Goal: Task Accomplishment & Management: Complete application form

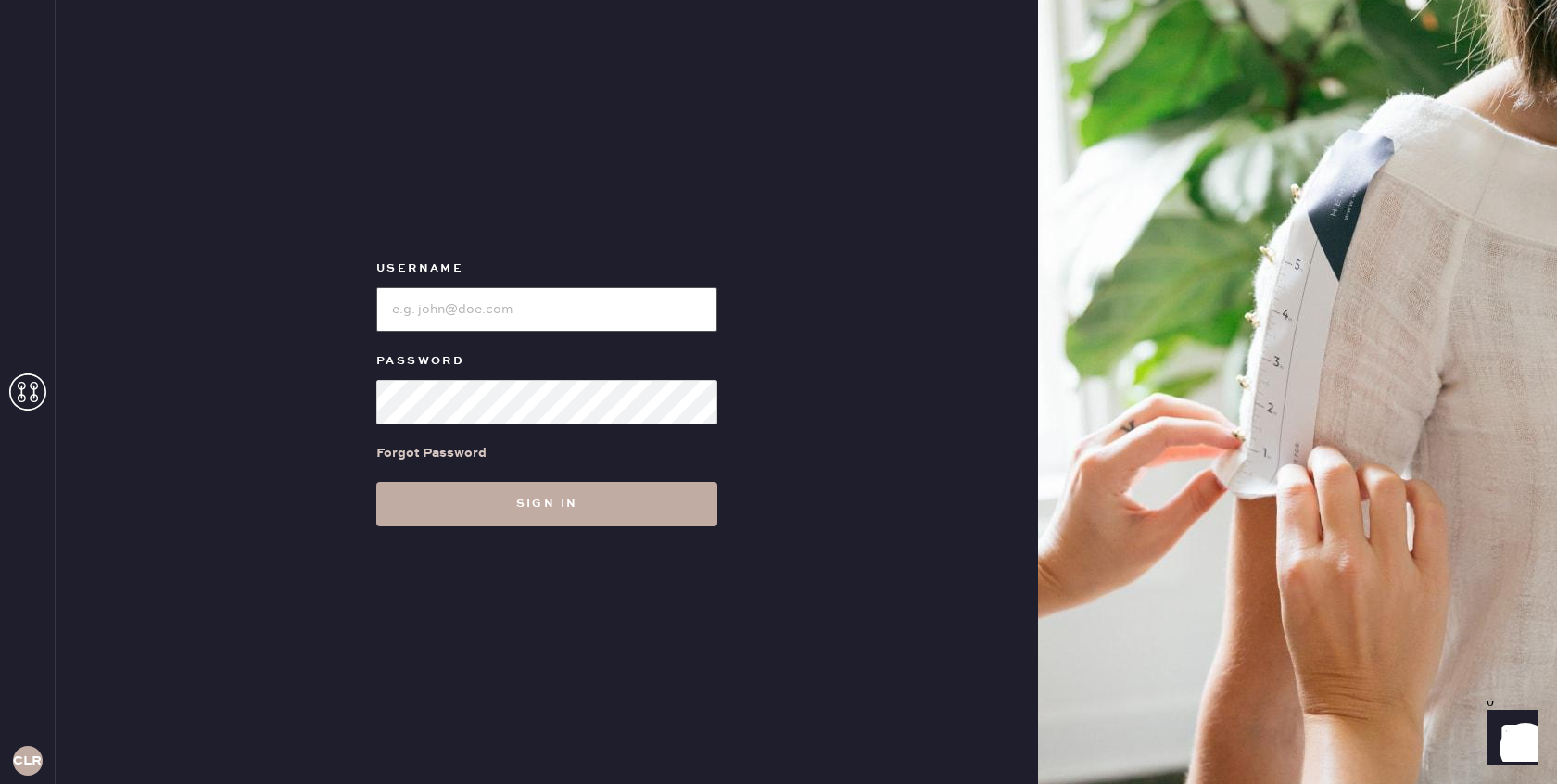
type input "[EMAIL_ADDRESS][DOMAIN_NAME]"
click at [575, 510] on button "Sign in" at bounding box center [546, 504] width 341 height 45
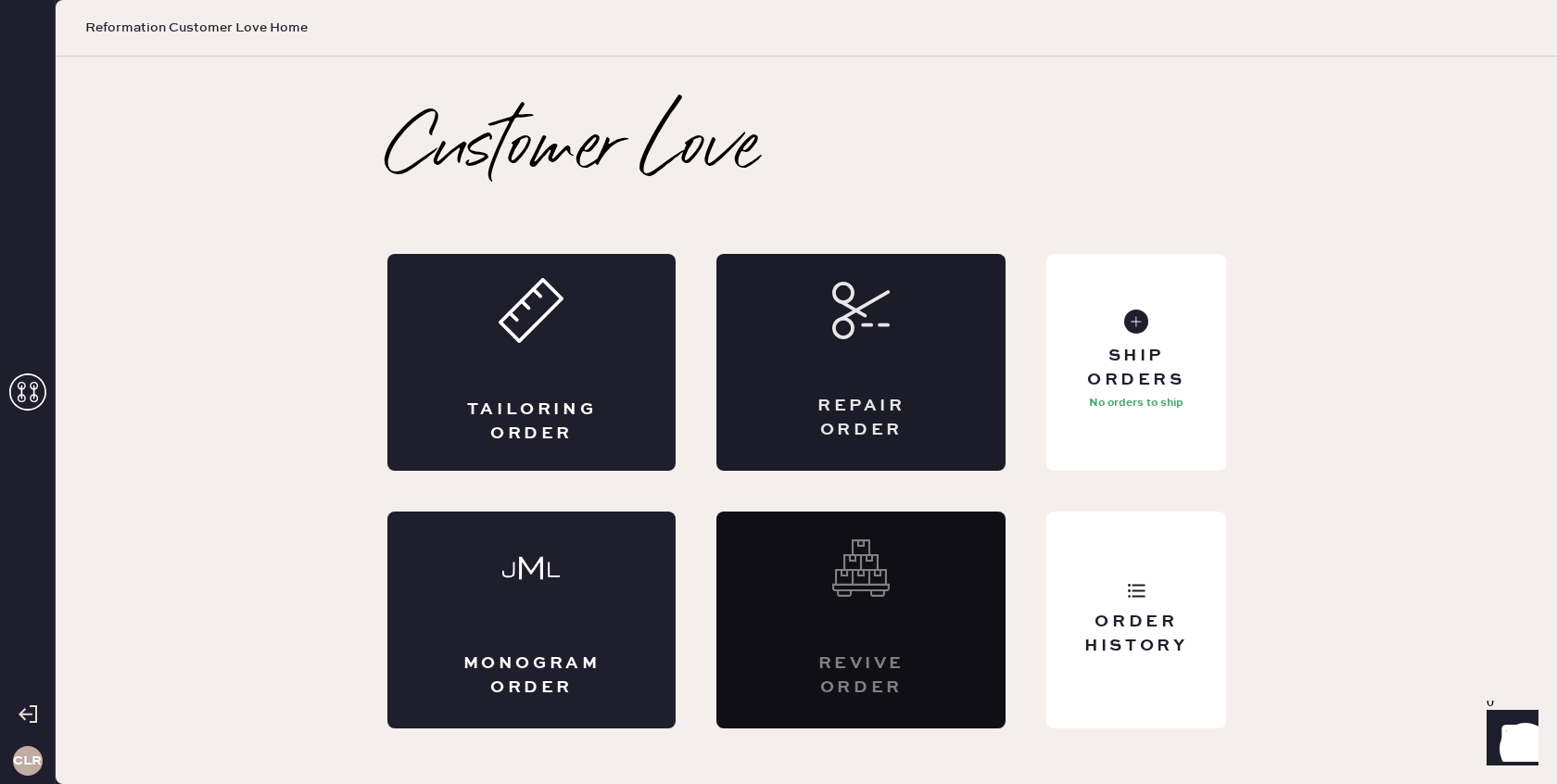
click at [882, 398] on div "Repair Order" at bounding box center [861, 418] width 141 height 47
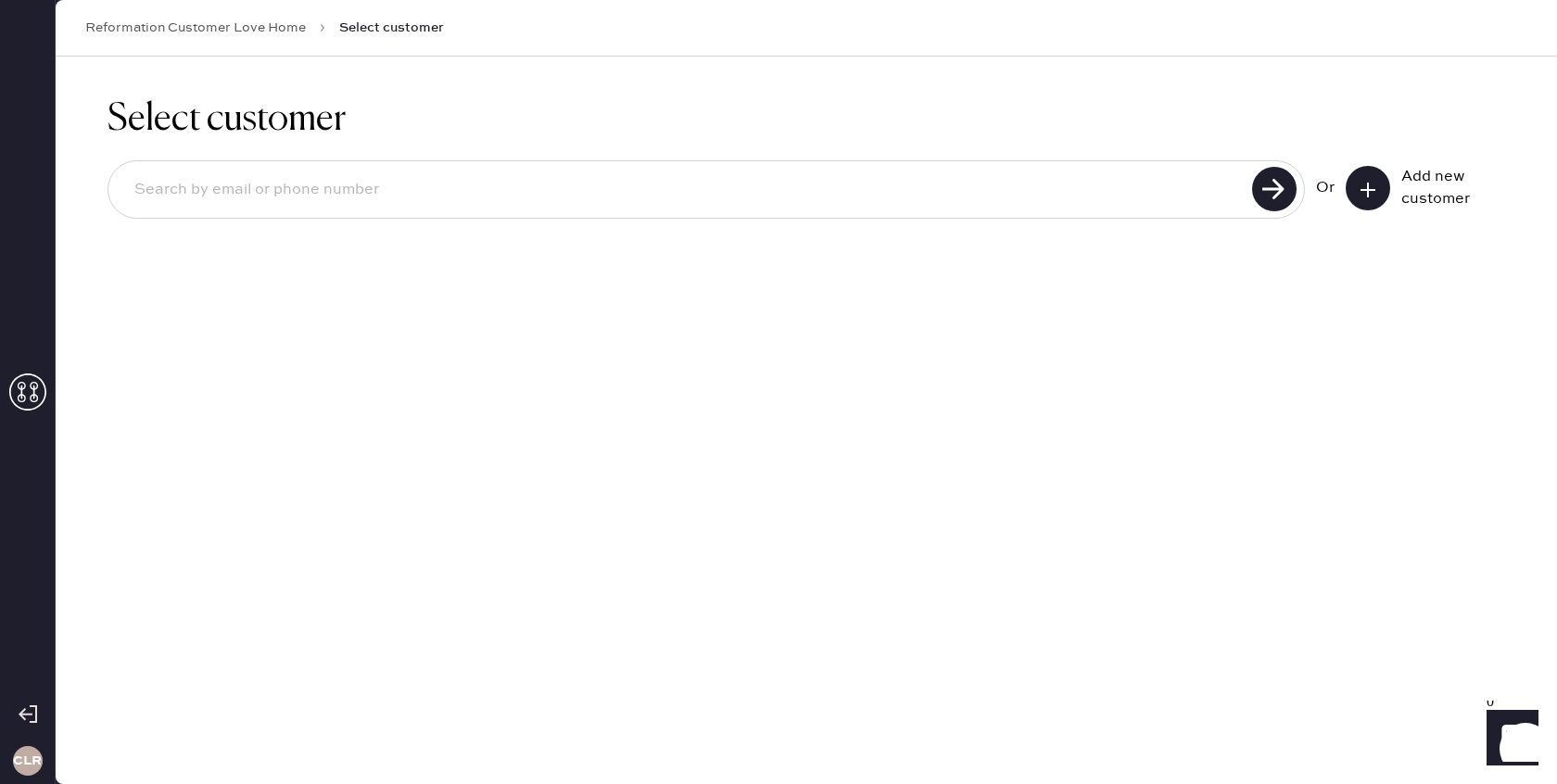
click at [637, 192] on input at bounding box center [683, 190] width 1127 height 43
paste input "[EMAIL_ADDRESS][DOMAIN_NAME]"
type input "[EMAIL_ADDRESS][DOMAIN_NAME]"
click at [1285, 193] on use at bounding box center [1275, 189] width 45 height 45
click at [1369, 188] on use at bounding box center [1367, 189] width 15 height 15
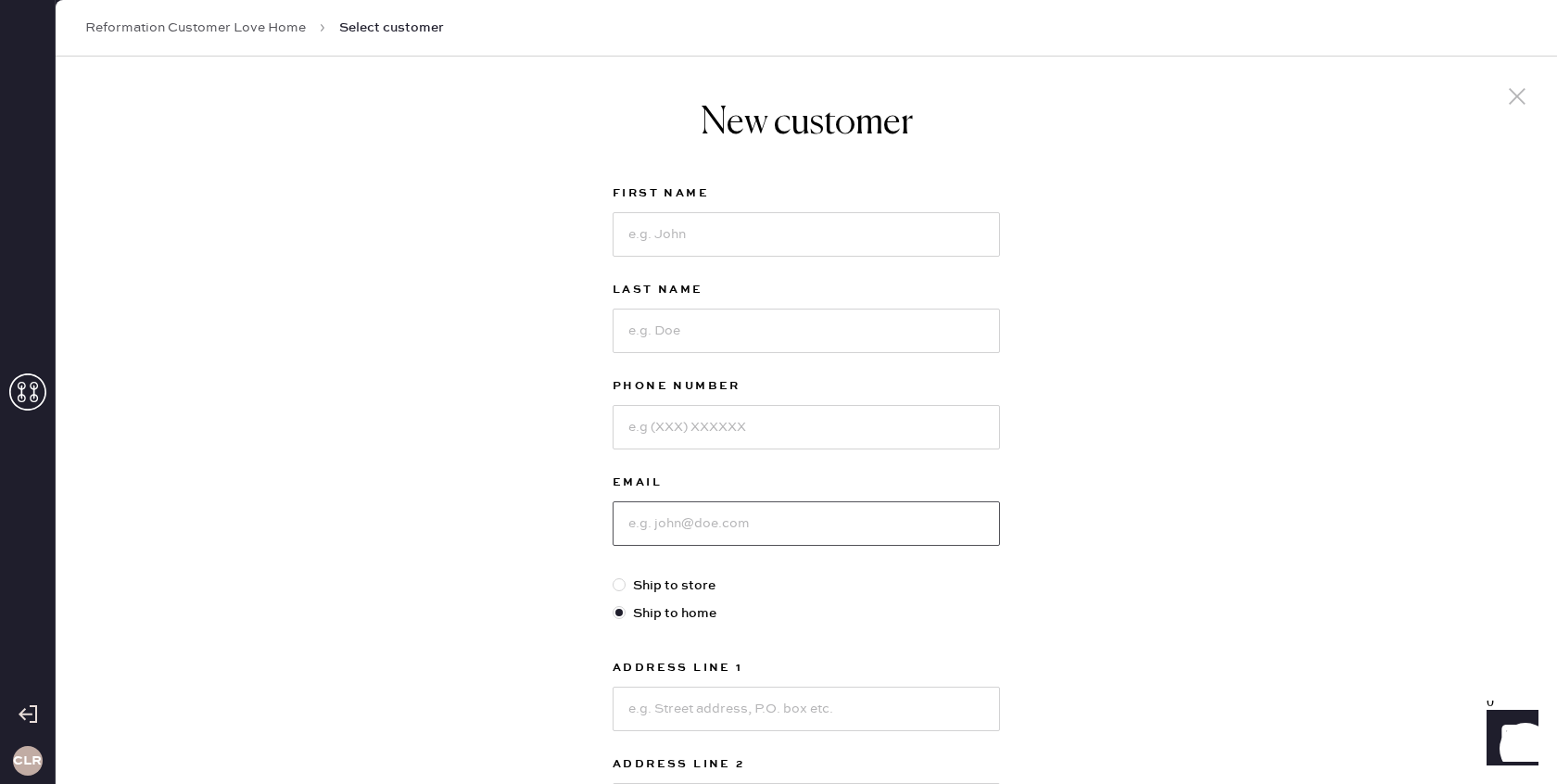
click at [712, 532] on input at bounding box center [806, 524] width 388 height 45
paste input "[EMAIL_ADDRESS][DOMAIN_NAME]"
type input "[EMAIL_ADDRESS][DOMAIN_NAME]"
click at [710, 420] on input at bounding box center [806, 427] width 388 height 45
paste input "[PHONE_NUMBER]"
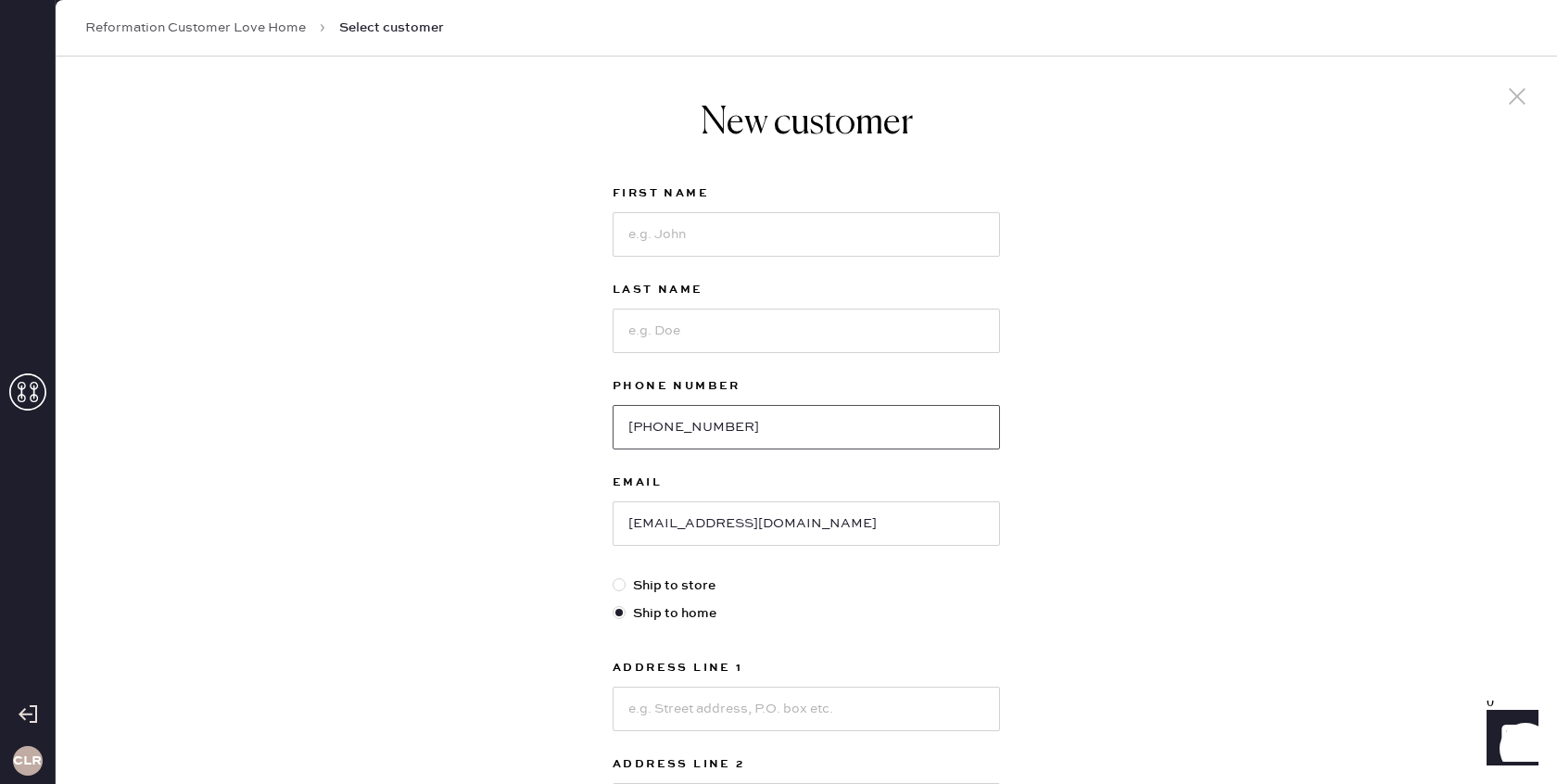
type input "[PHONE_NUMBER]"
drag, startPoint x: 706, startPoint y: 331, endPoint x: 657, endPoint y: 281, distance: 70.0
click at [708, 331] on input at bounding box center [806, 331] width 388 height 45
drag, startPoint x: 768, startPoint y: 215, endPoint x: 772, endPoint y: 229, distance: 14.6
click at [768, 215] on input at bounding box center [806, 234] width 388 height 45
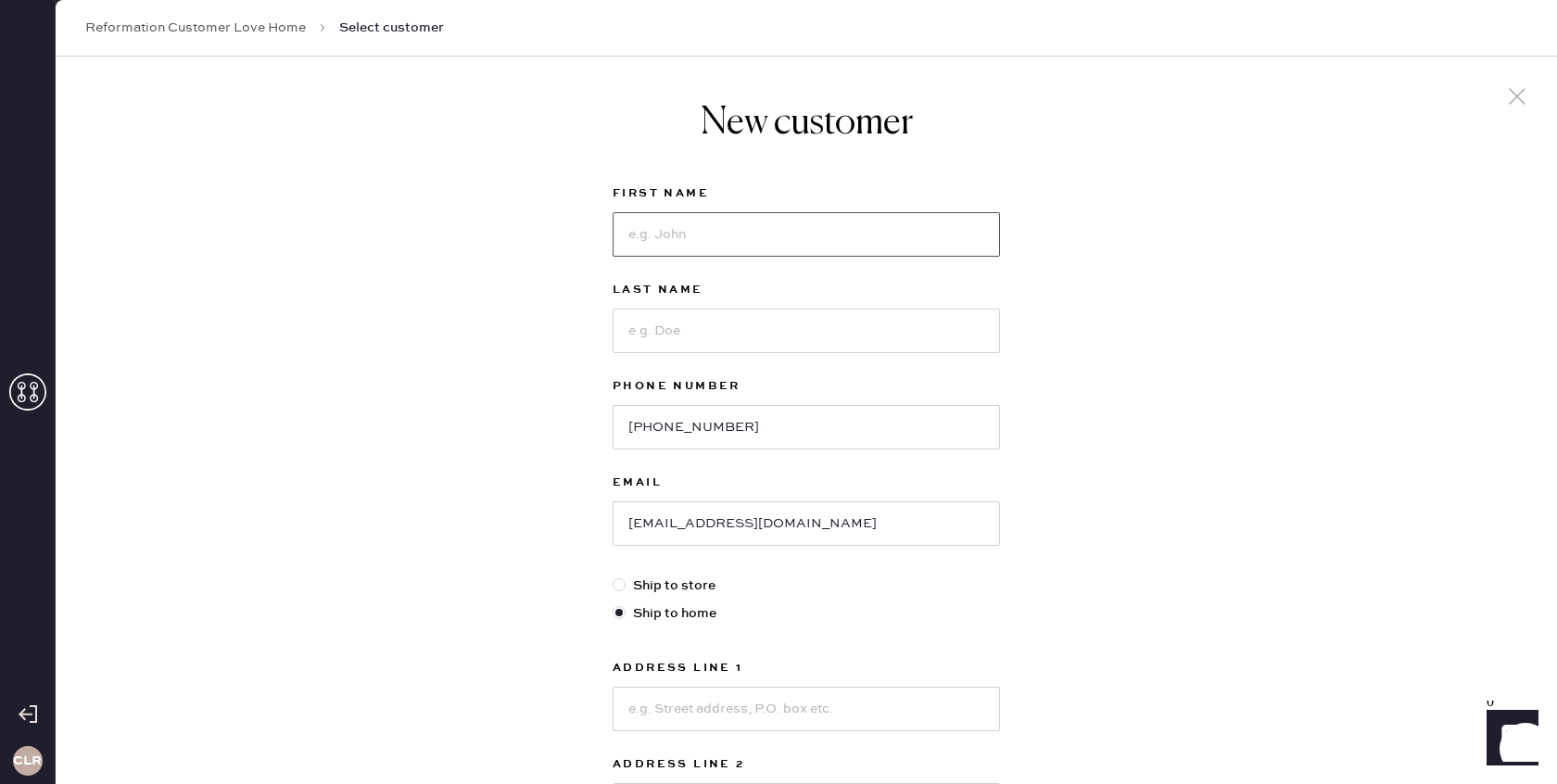
paste input "[PERSON_NAME]"
click at [725, 240] on input "[PERSON_NAME]" at bounding box center [806, 234] width 388 height 45
type input "Augusta"
click at [691, 326] on input at bounding box center [806, 331] width 388 height 45
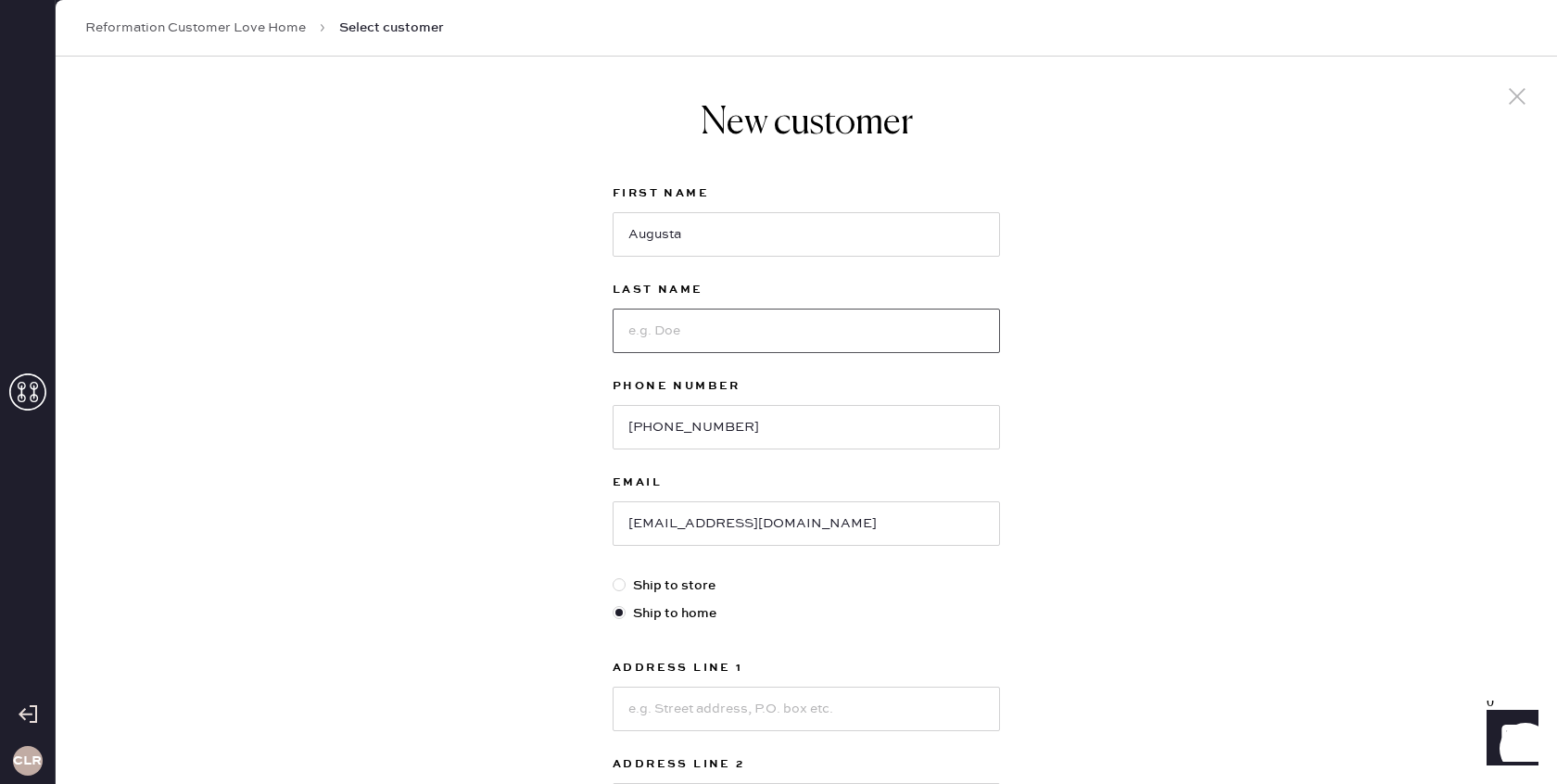
paste input "Sagebien"
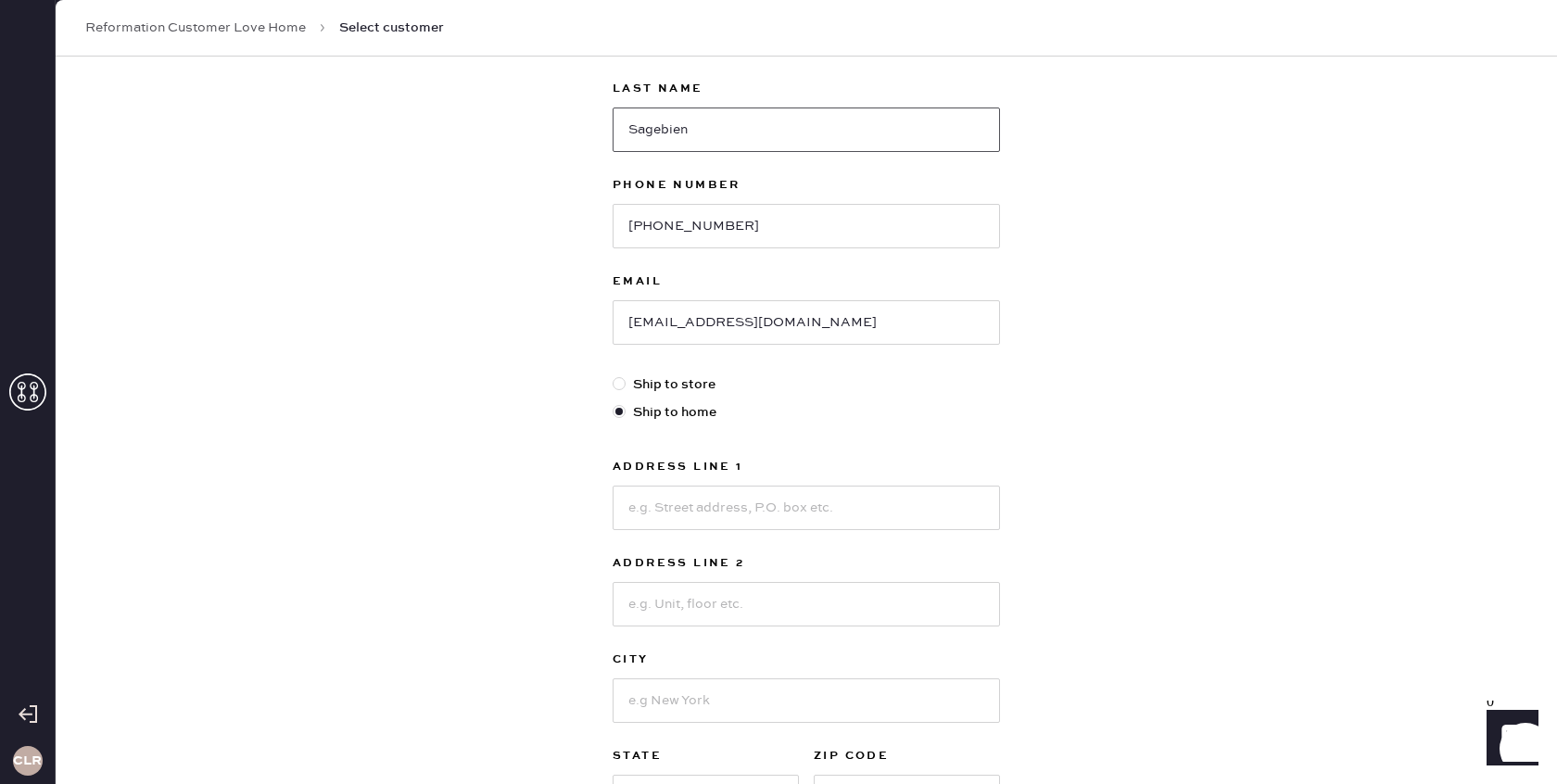
scroll to position [277, 0]
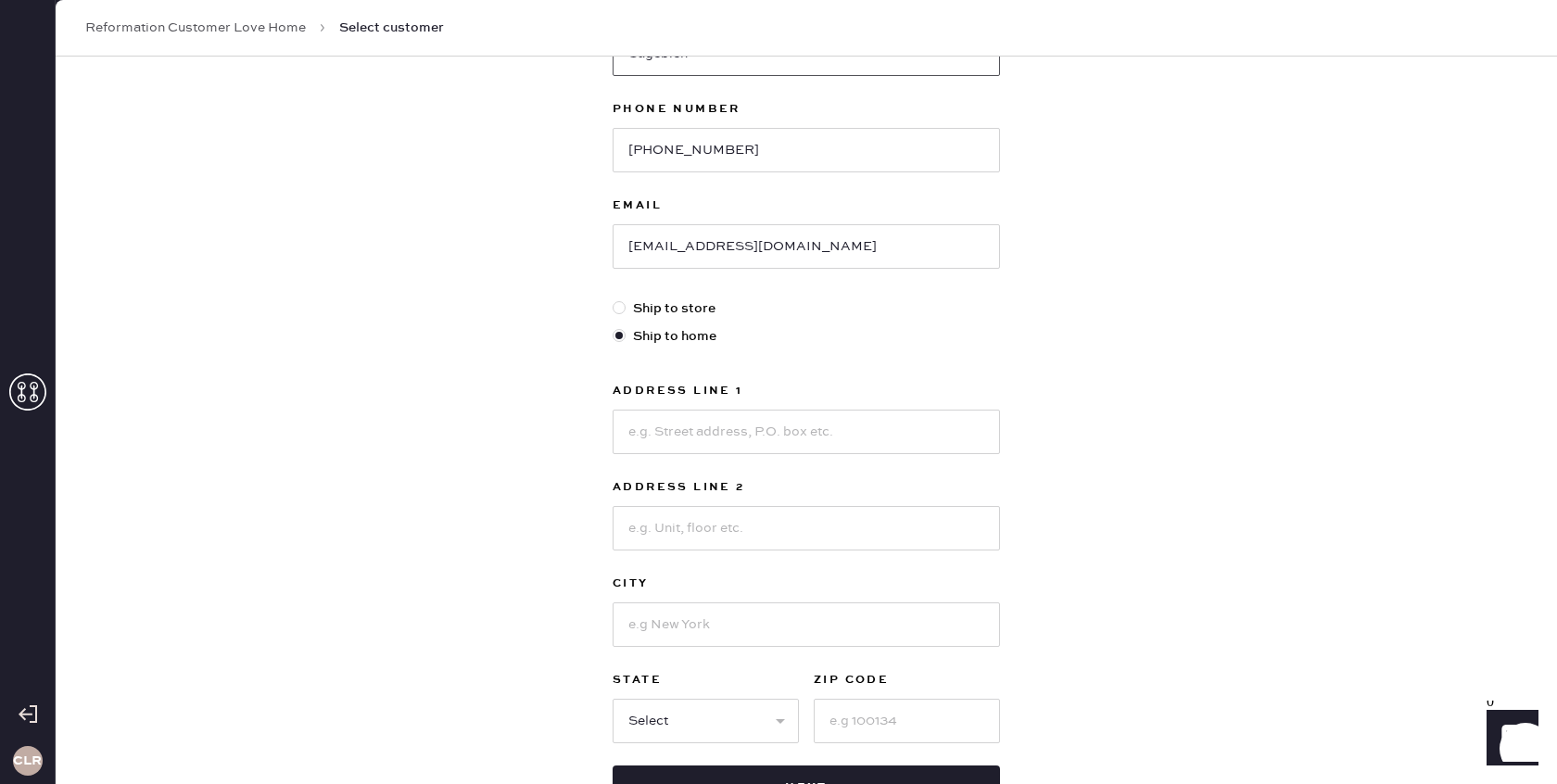
type input "Sagebien"
click at [743, 414] on input at bounding box center [806, 432] width 388 height 45
paste input "[STREET_ADDRESS]"
type input "[STREET_ADDRESS]"
click at [712, 617] on input at bounding box center [806, 625] width 388 height 45
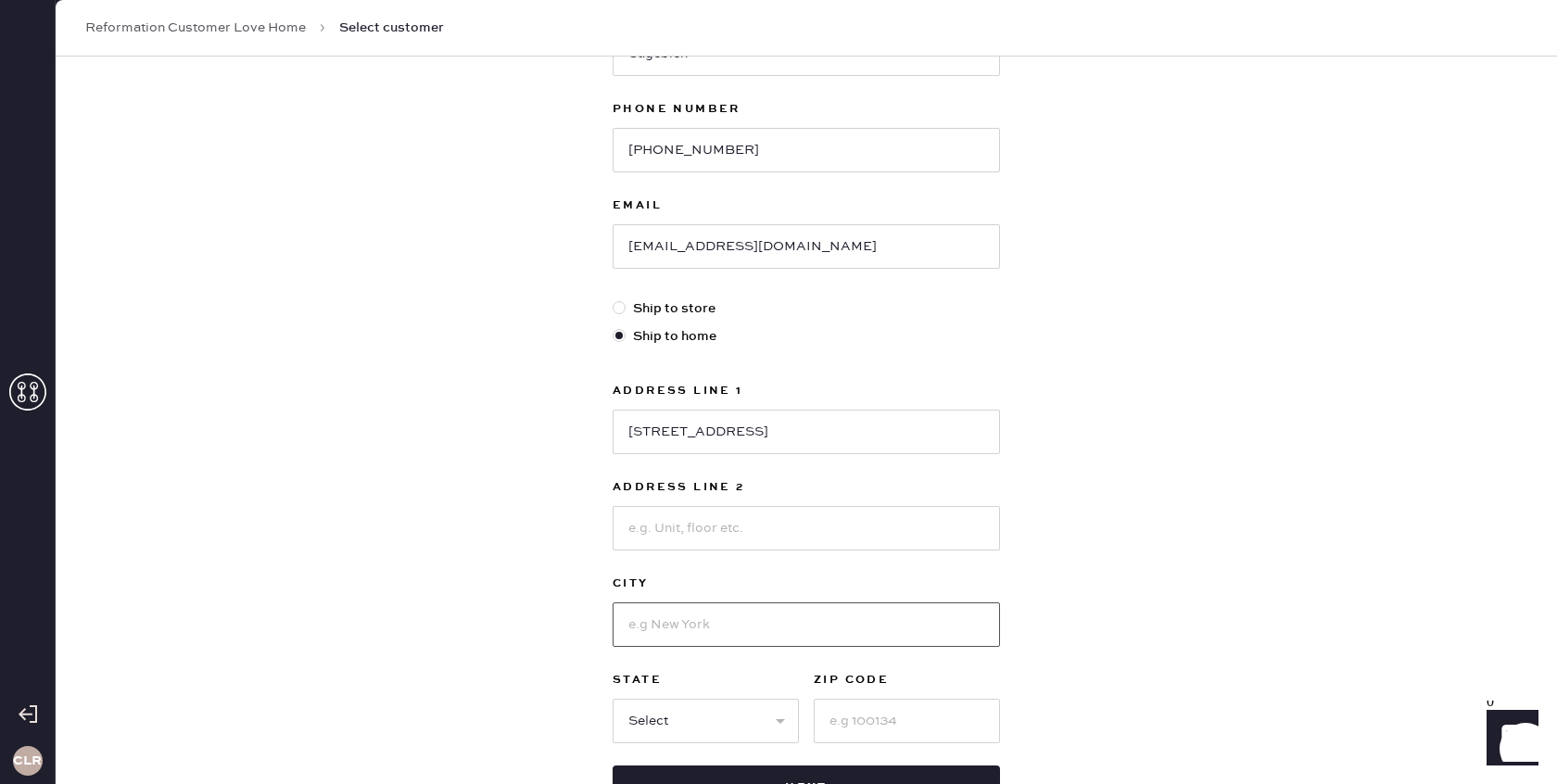
paste input "[PERSON_NAME]"
type input "[PERSON_NAME]"
click at [694, 712] on select "Select AK AL AR AZ CA CO CT [GEOGRAPHIC_DATA] DE FL [GEOGRAPHIC_DATA] HI [GEOGR…" at bounding box center [706, 721] width 187 height 45
select select "NJ"
click at [612, 699] on select "Select AK AL AR AZ CA CO CT [GEOGRAPHIC_DATA] DE FL [GEOGRAPHIC_DATA] HI [GEOGR…" at bounding box center [706, 721] width 187 height 45
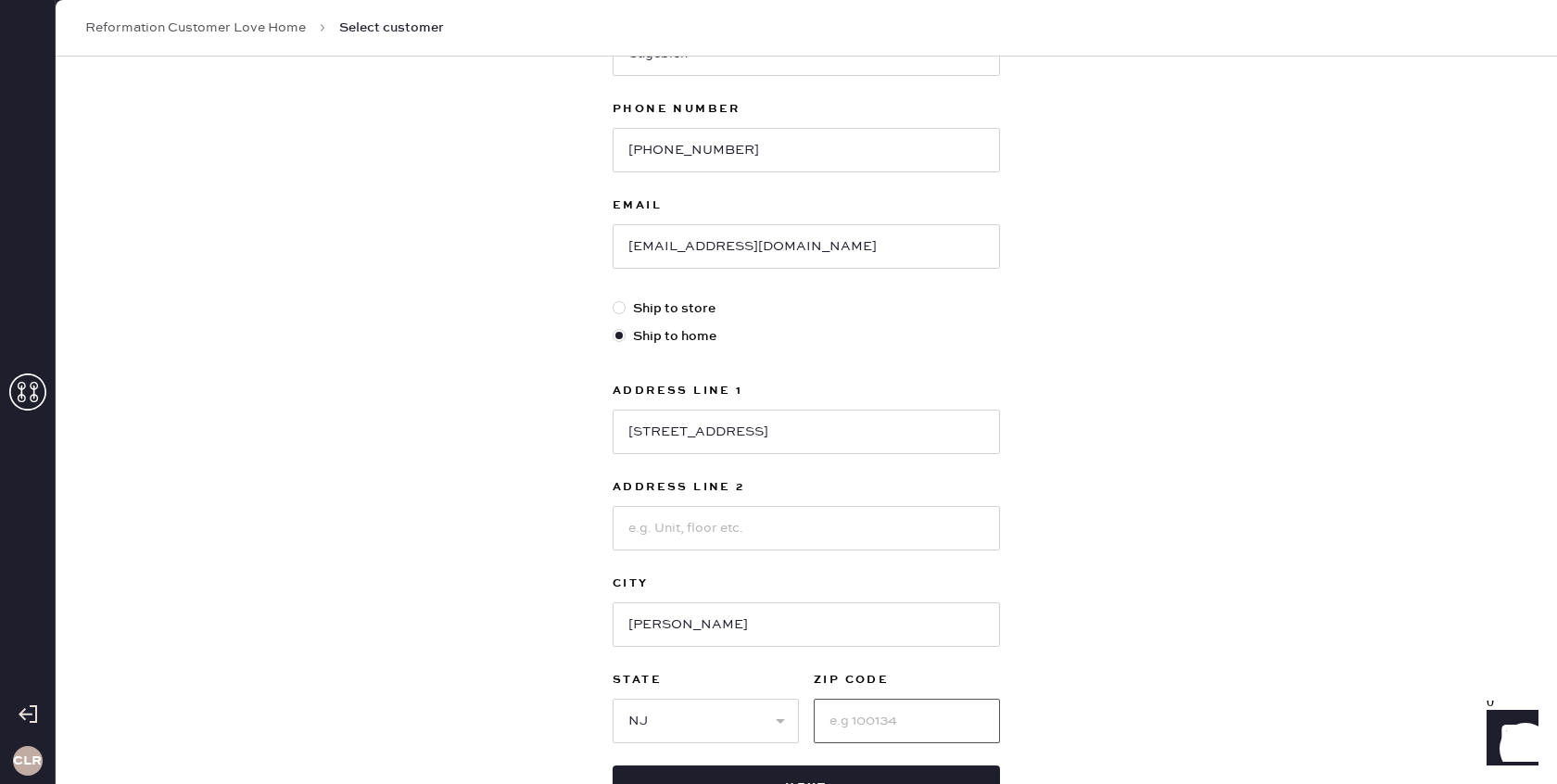
paste input "08558"
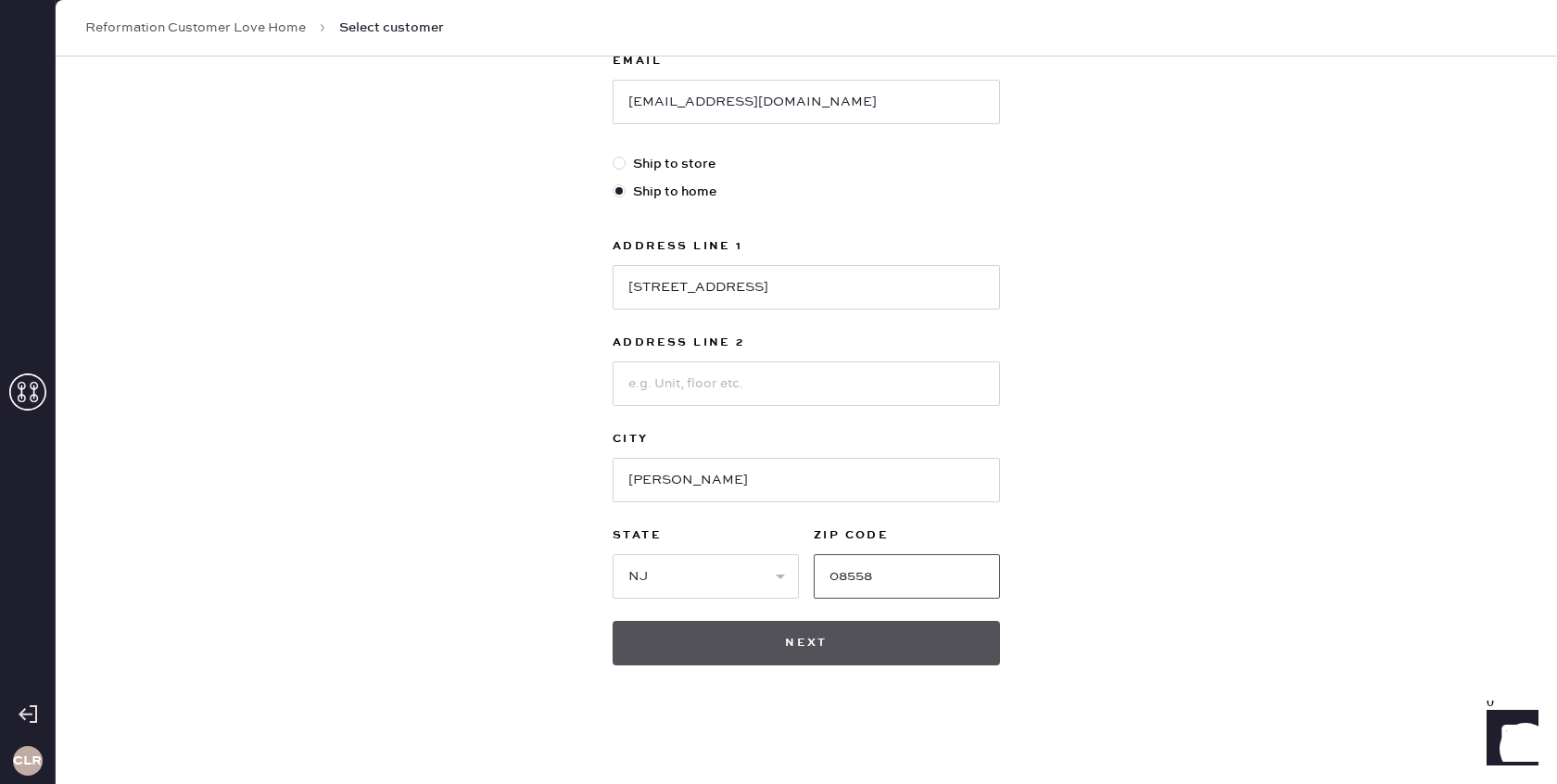
type input "08558"
click at [787, 647] on button "Next" at bounding box center [806, 643] width 388 height 45
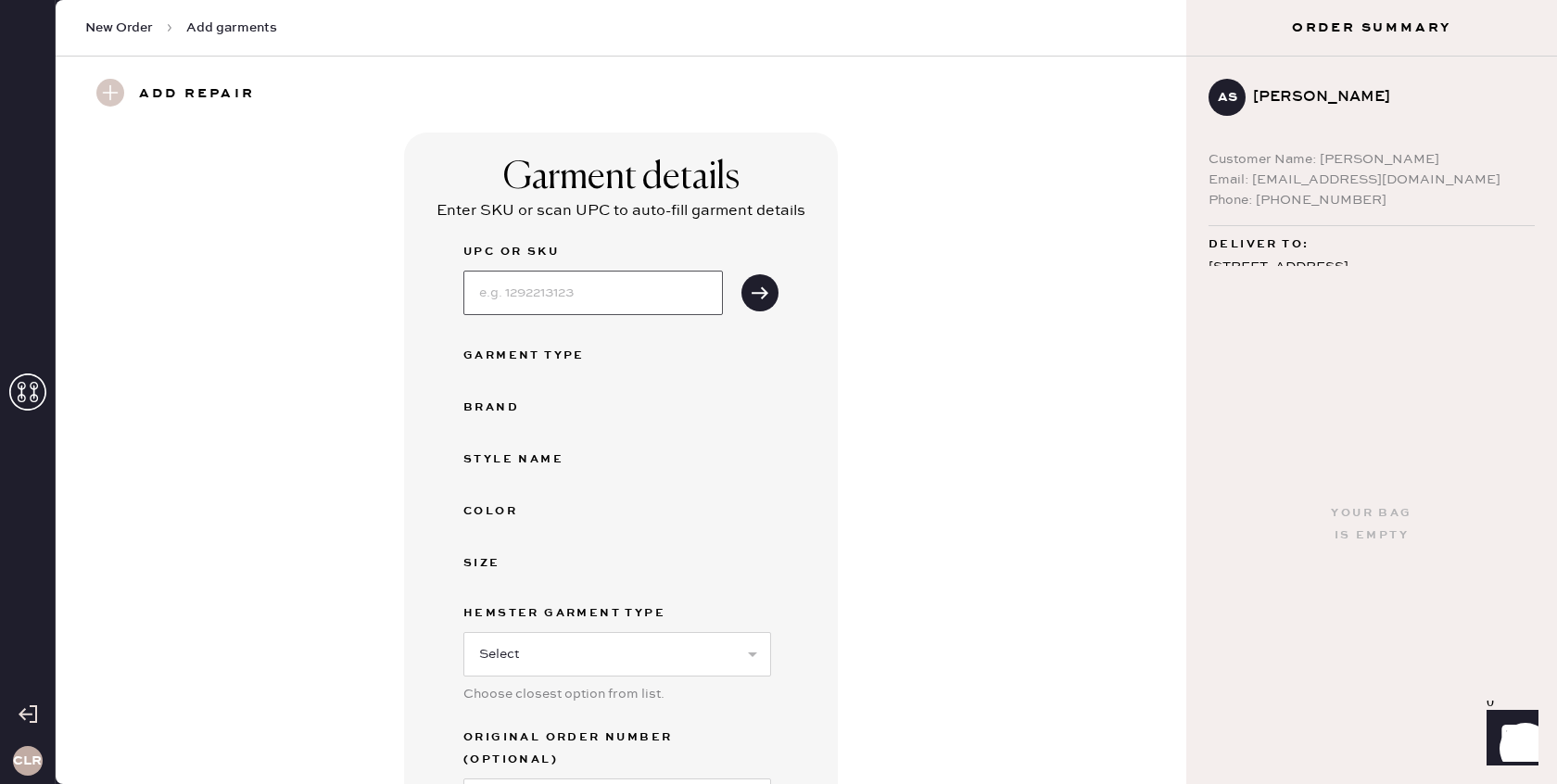
paste input "1317283RMN002"
click at [656, 301] on input at bounding box center [593, 293] width 260 height 45
type input "1317283RMN002"
click at [768, 294] on icon "submit" at bounding box center [760, 292] width 18 height 18
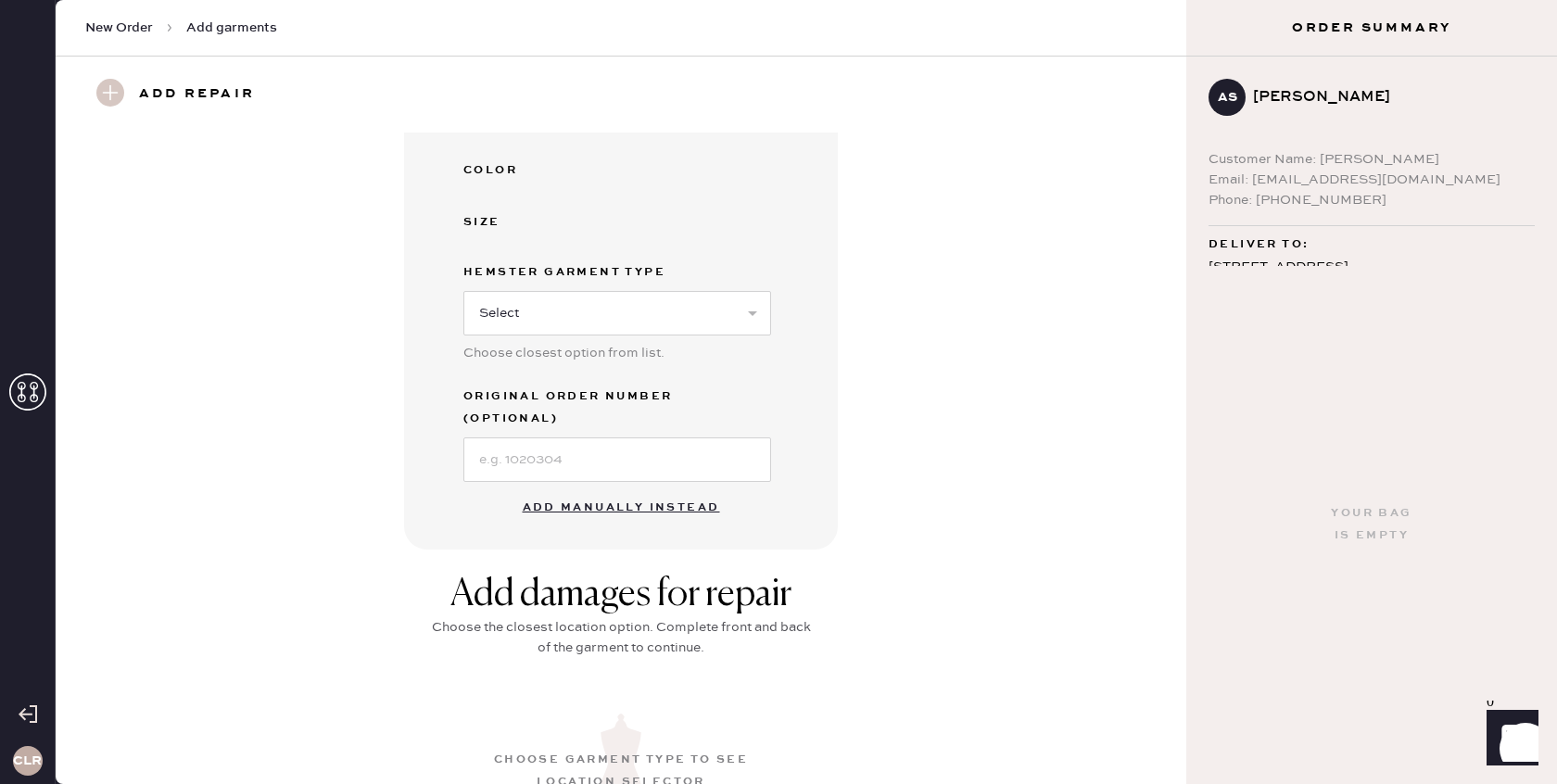
scroll to position [497, 0]
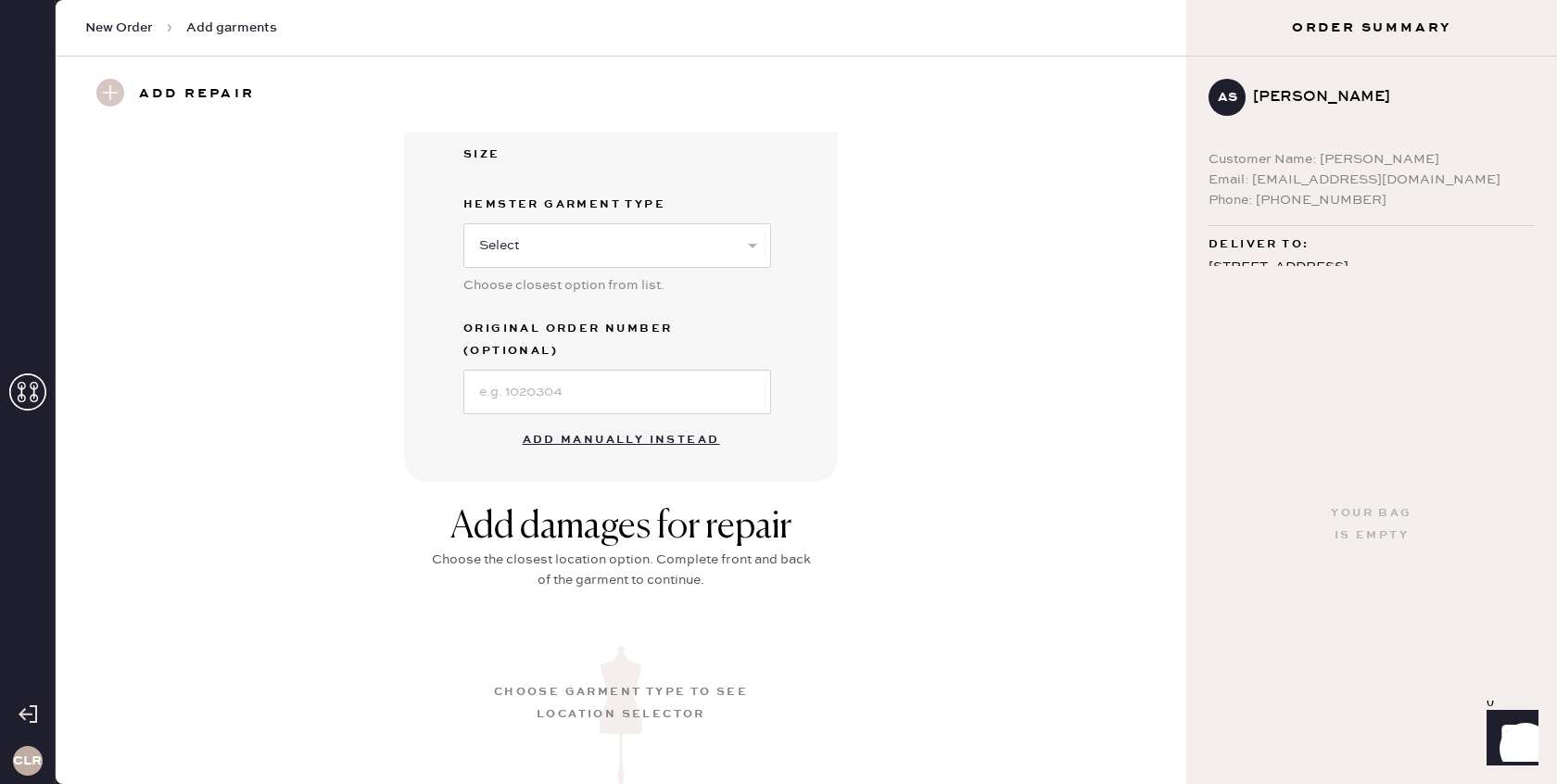
click at [630, 422] on button "Add manually instead" at bounding box center [622, 440] width 220 height 37
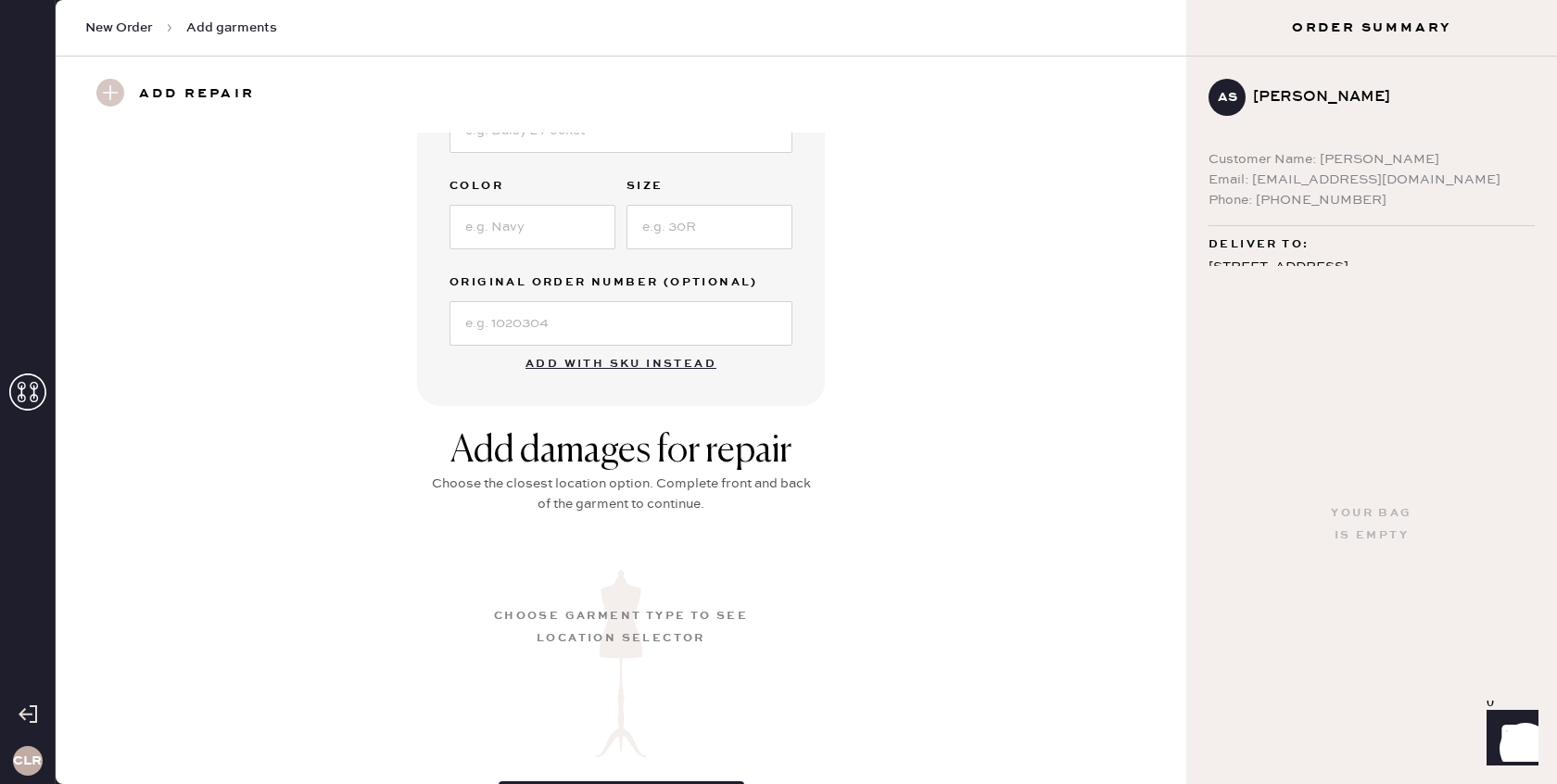
scroll to position [426, 0]
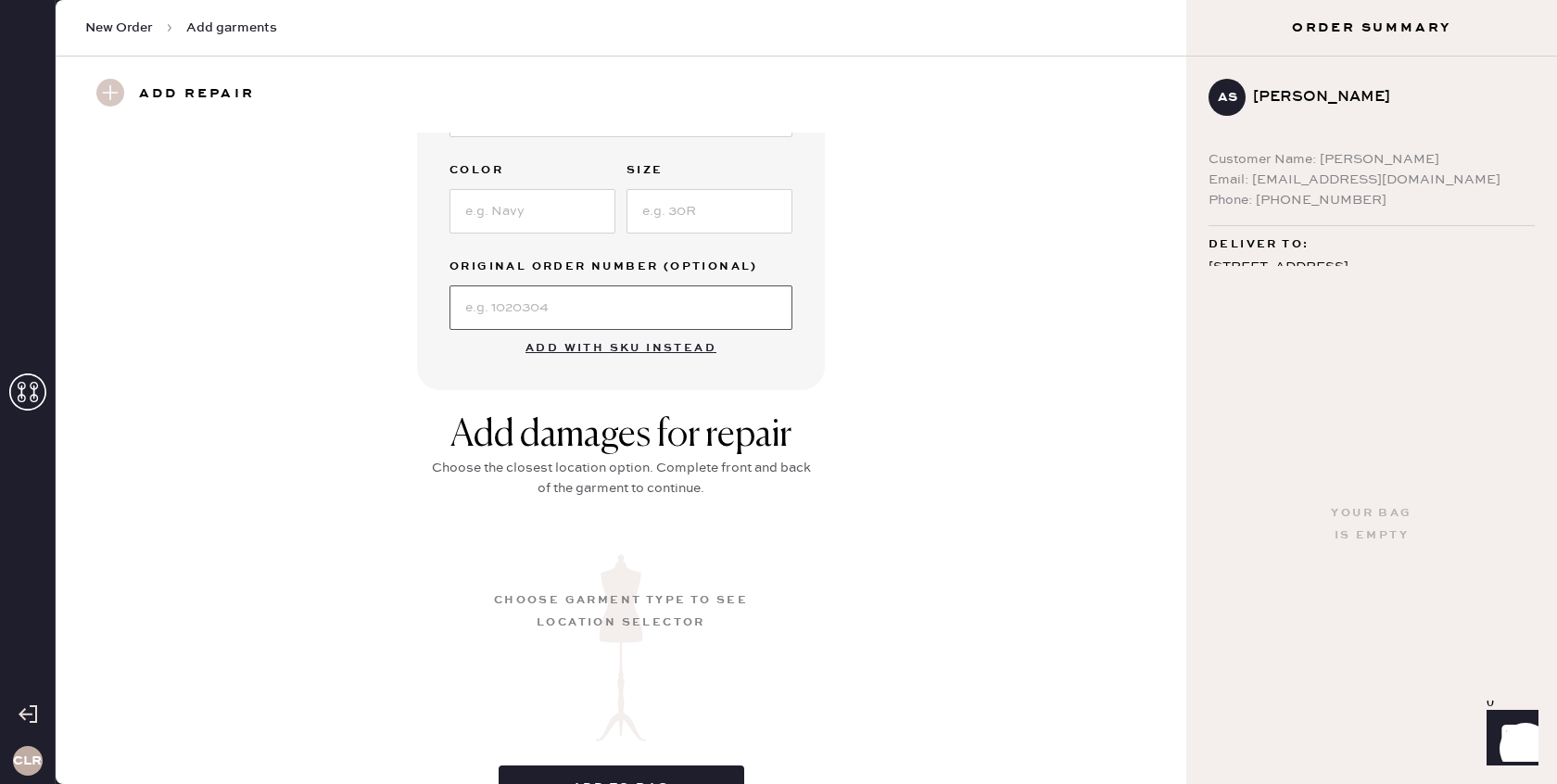
drag, startPoint x: 565, startPoint y: 286, endPoint x: 565, endPoint y: 300, distance: 14.0
click at [565, 290] on input at bounding box center [621, 308] width 343 height 45
click at [565, 300] on input at bounding box center [621, 308] width 343 height 45
paste input "S21850968"
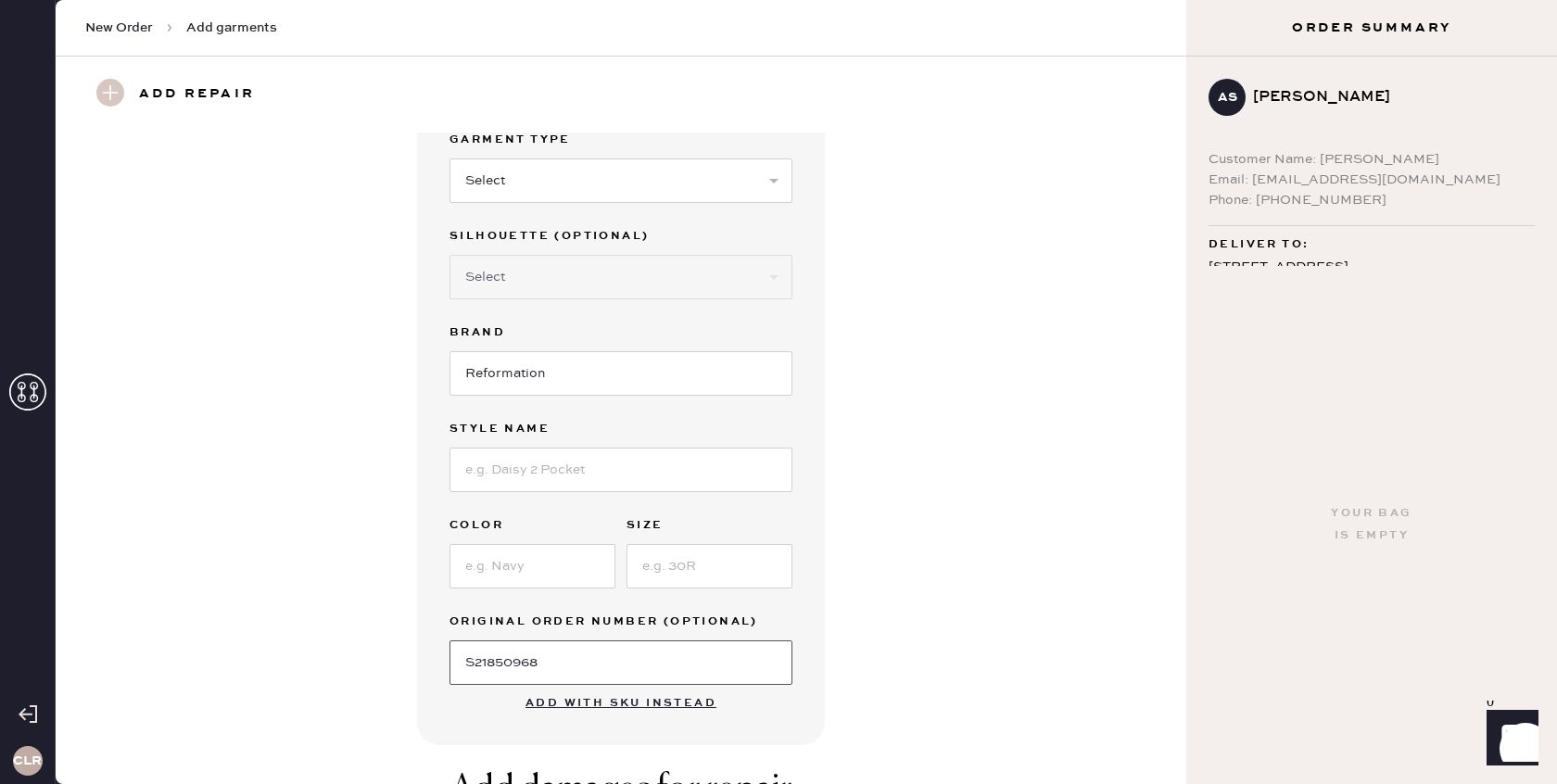
scroll to position [1, 0]
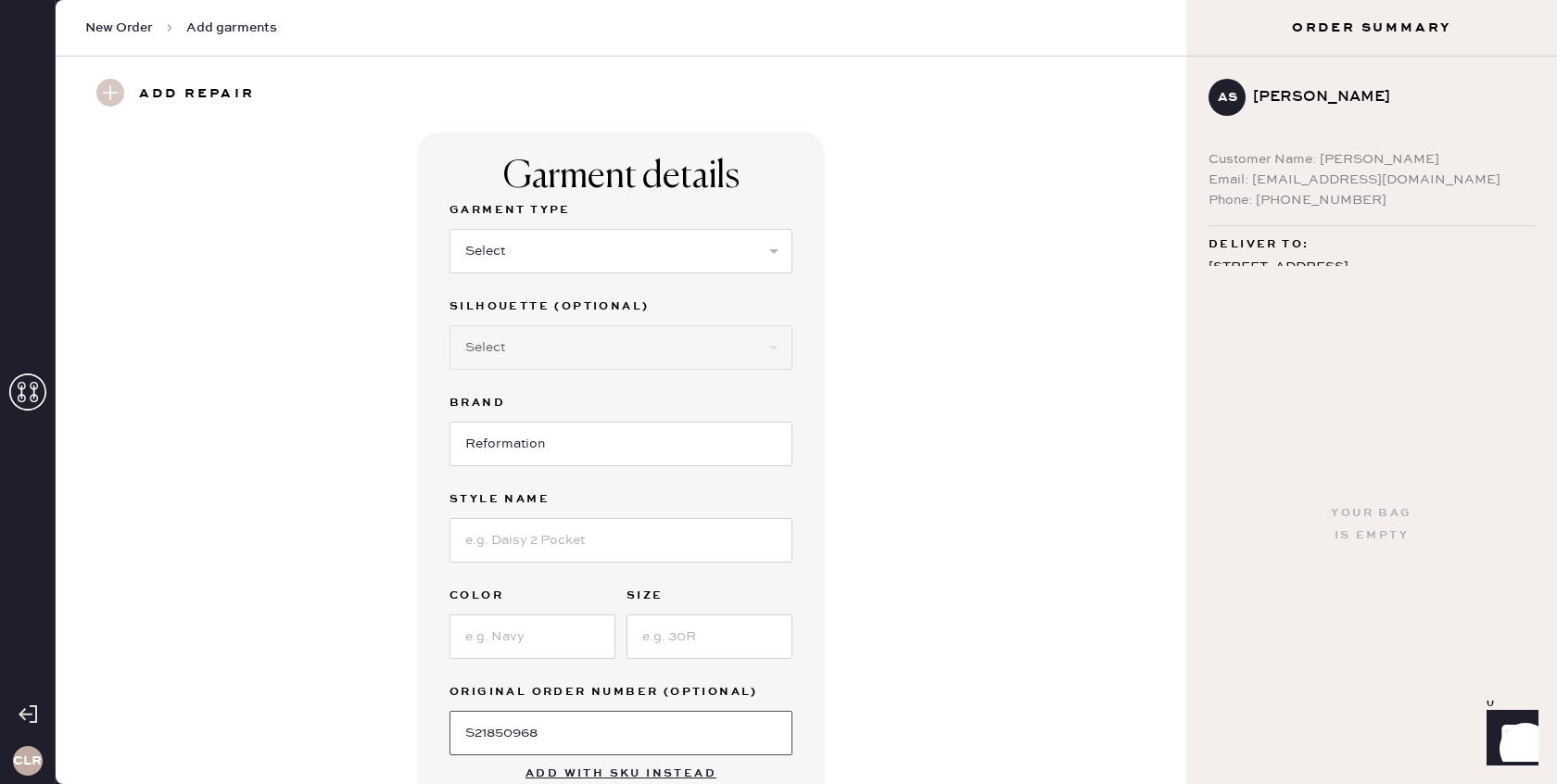
type input "S21850968"
click at [649, 258] on select "Select Basic Skirt Jeans Leggings Pants Shorts Basic Sleeved Dress Basic Sleeve…" at bounding box center [621, 252] width 343 height 45
click at [450, 229] on select "Select Basic Skirt Jeans Leggings Pants Shorts Basic Sleeved Dress Basic Sleeve…" at bounding box center [621, 252] width 343 height 45
click at [601, 247] on select "Select Basic Skirt Jeans Leggings Pants Shorts Basic Sleeved Dress Basic Sleeve…" at bounding box center [621, 252] width 343 height 45
select select "8"
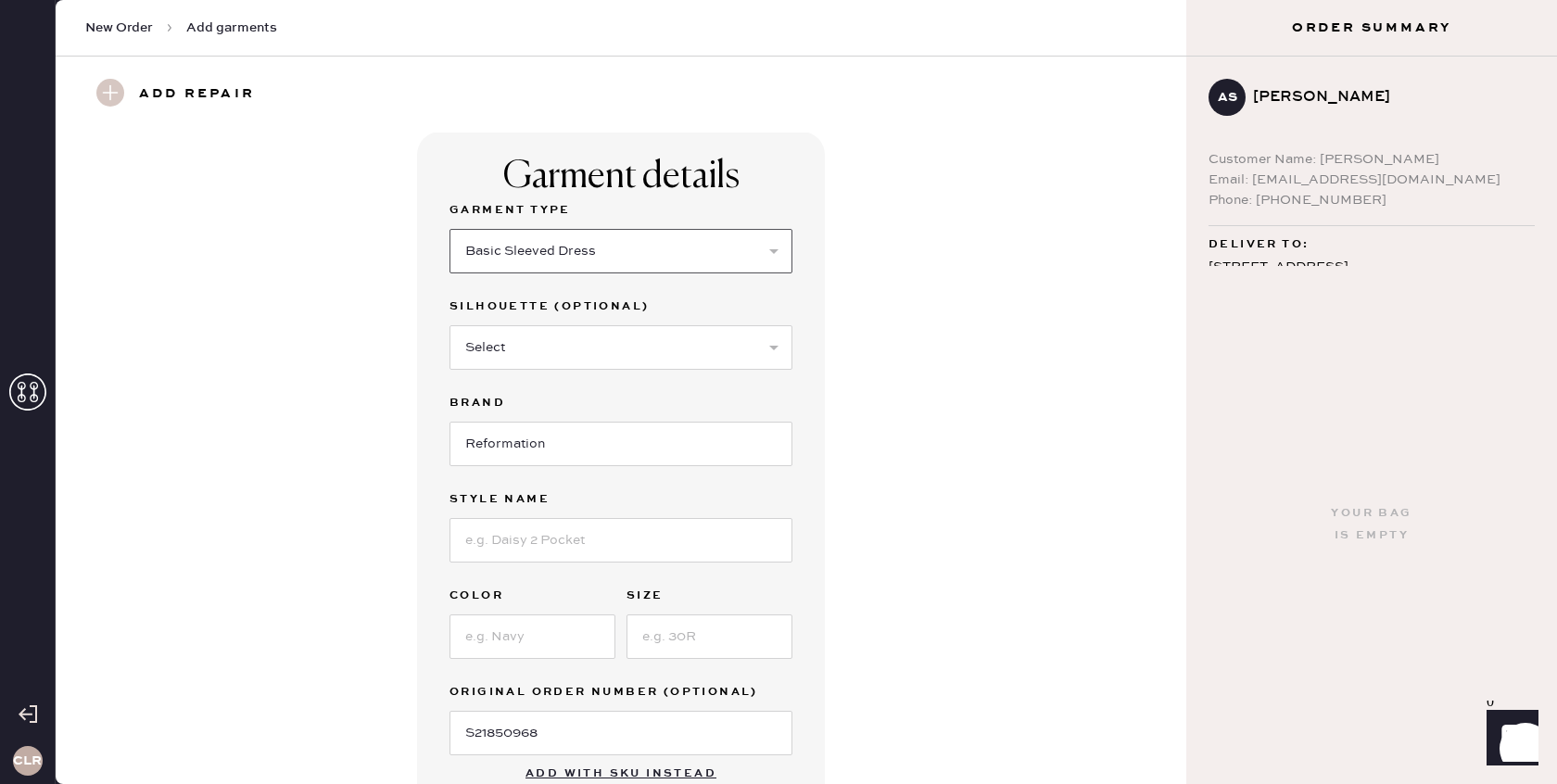
click at [450, 229] on select "Select Basic Skirt Jeans Leggings Pants Shorts Basic Sleeved Dress Basic Sleeve…" at bounding box center [621, 252] width 343 height 45
click at [630, 346] on select "Select Maxi Dress Midi Dress Mini Dress Other" at bounding box center [621, 348] width 343 height 45
select select "26"
click at [450, 325] on select "Select Maxi Dress Midi Dress Mini Dress Other" at bounding box center [621, 348] width 343 height 45
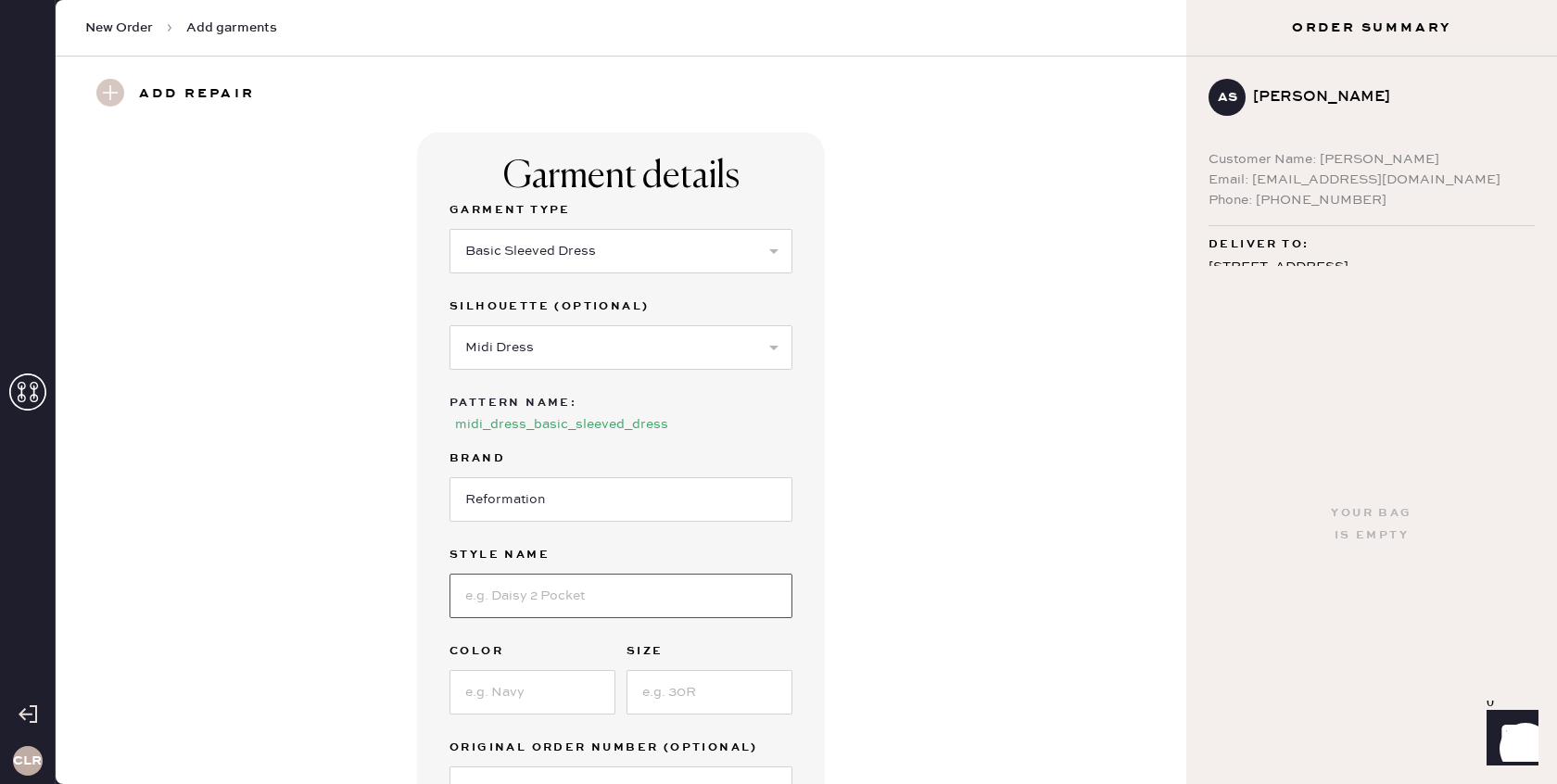
click at [585, 573] on input at bounding box center [621, 596] width 343 height 45
paste input "[PERSON_NAME] Silk Dress"
type input "[PERSON_NAME] Silk Dress"
drag, startPoint x: 515, startPoint y: 652, endPoint x: 531, endPoint y: 655, distance: 16.3
click at [515, 670] on input at bounding box center [533, 693] width 166 height 45
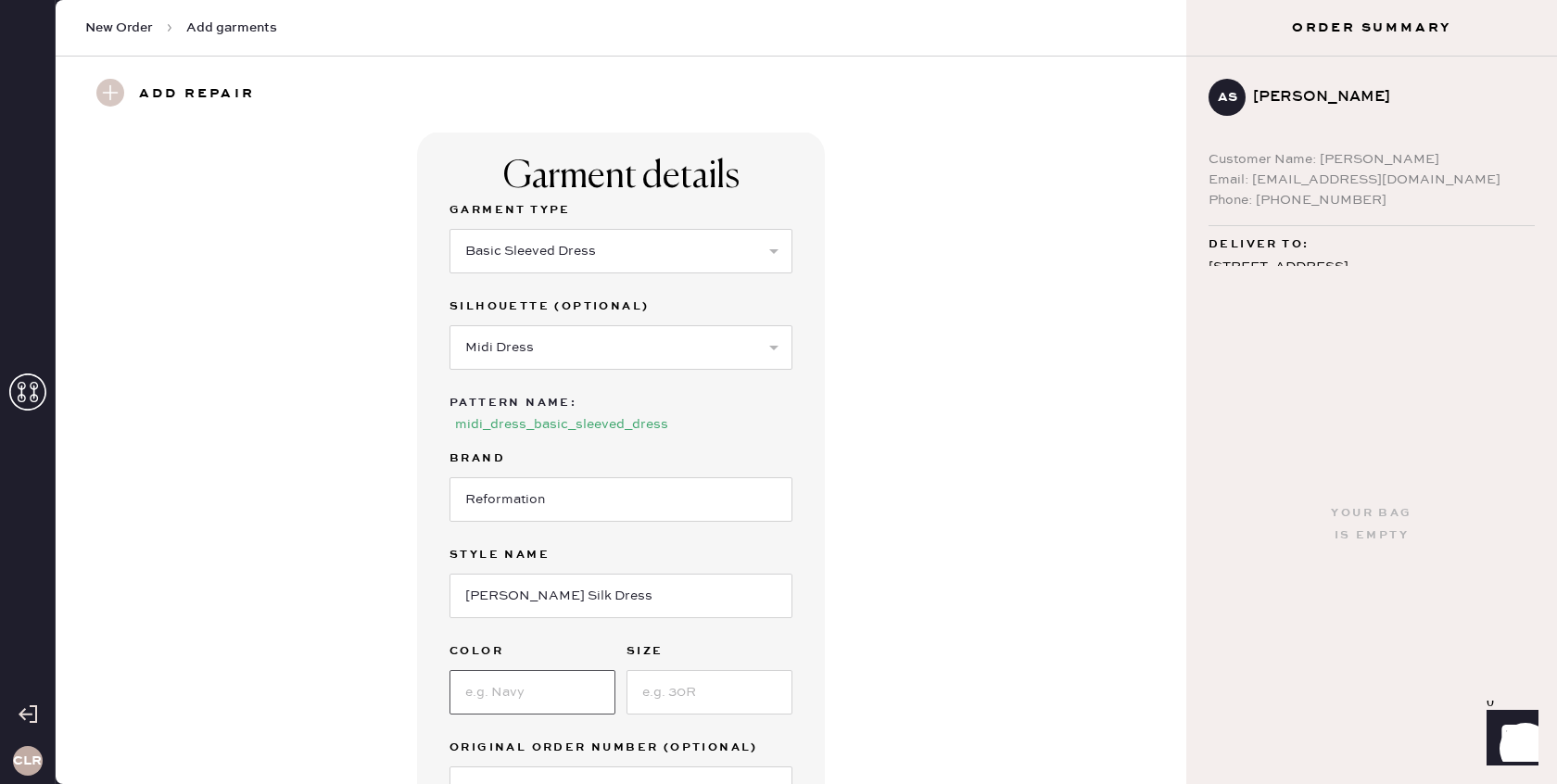
paste input "Romantic"
type input "Romantic"
click at [731, 670] on input at bounding box center [709, 693] width 166 height 45
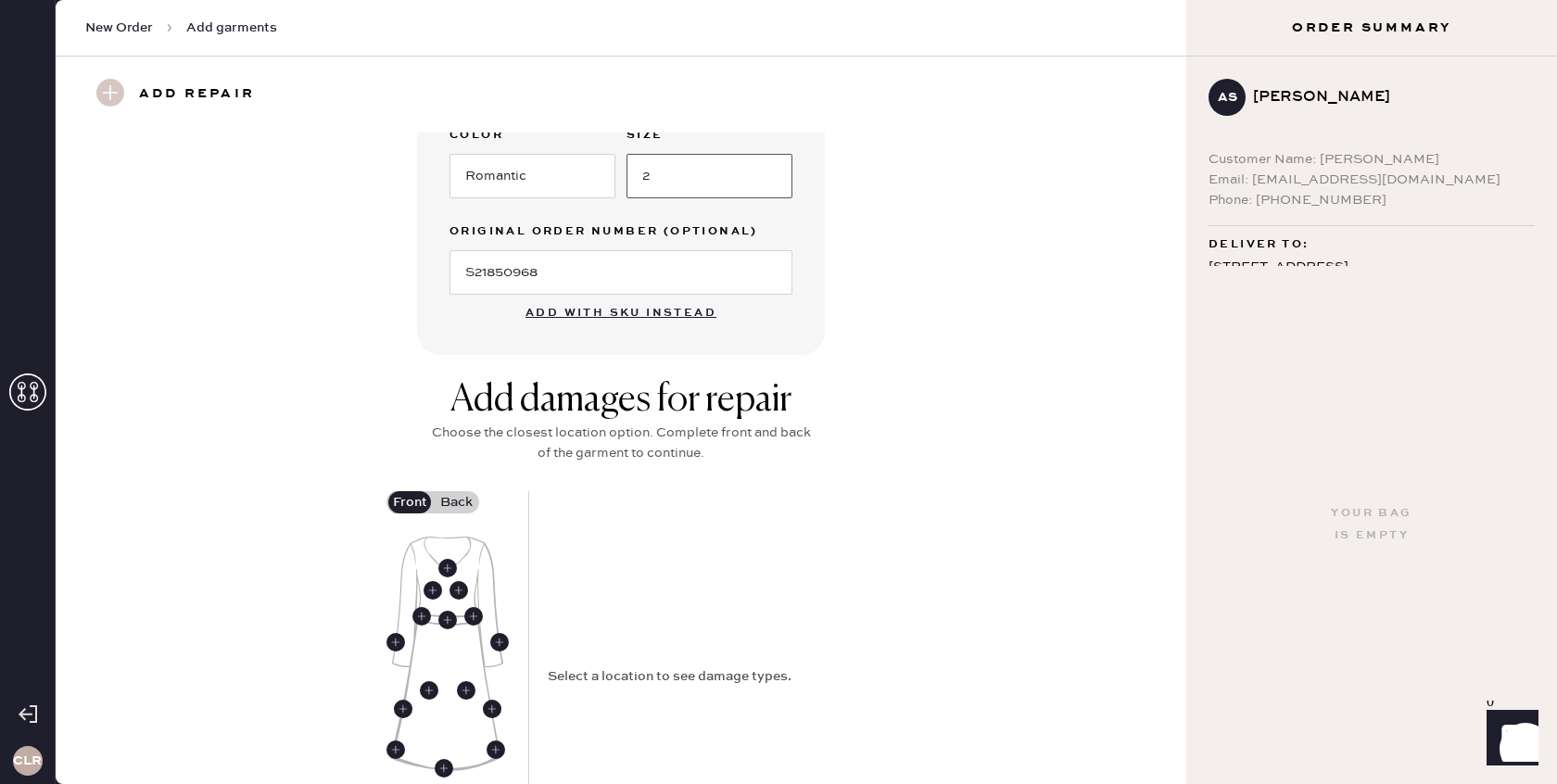
scroll to position [557, 0]
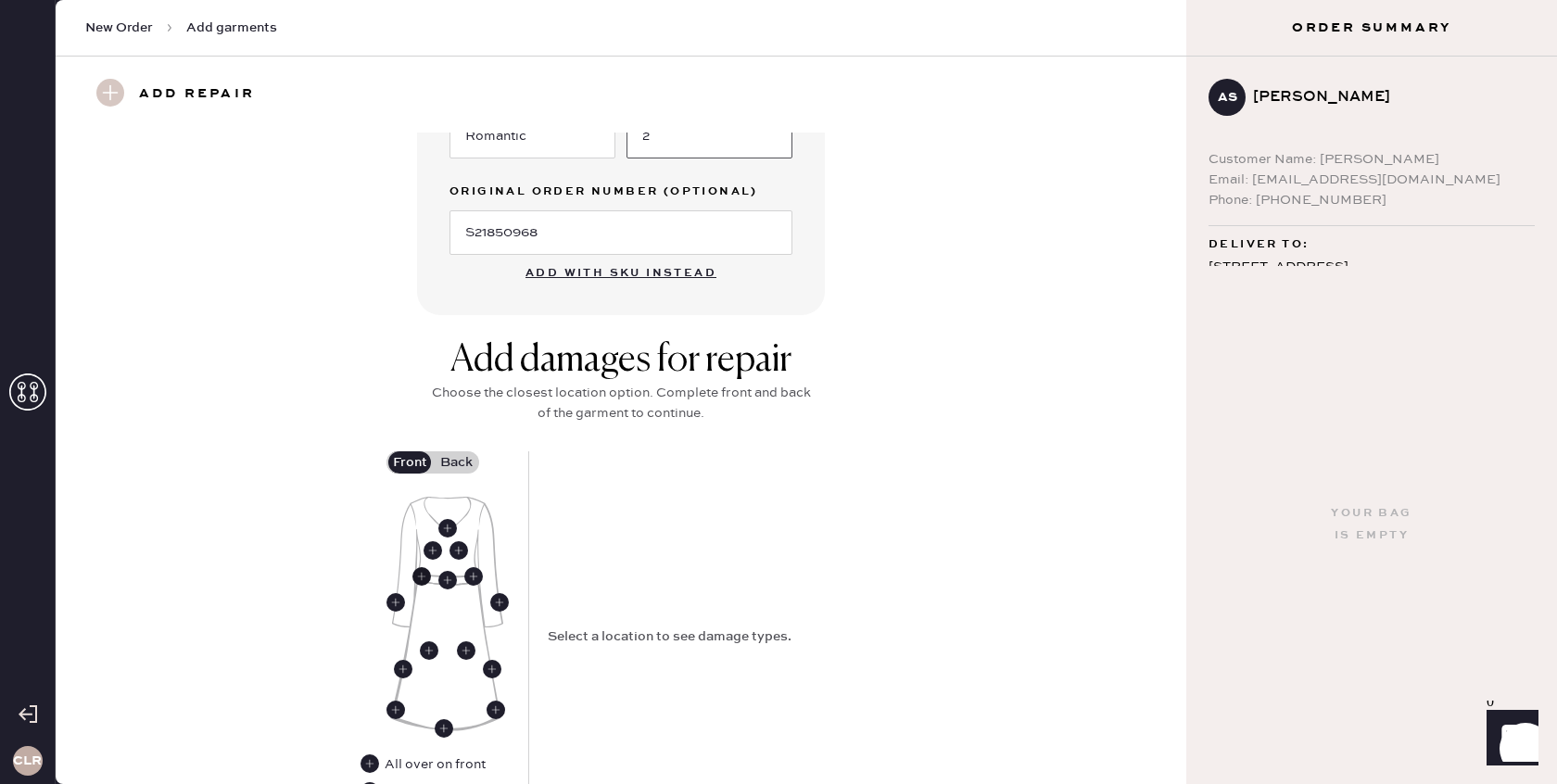
type input "2"
click at [420, 567] on use at bounding box center [421, 576] width 18 height 18
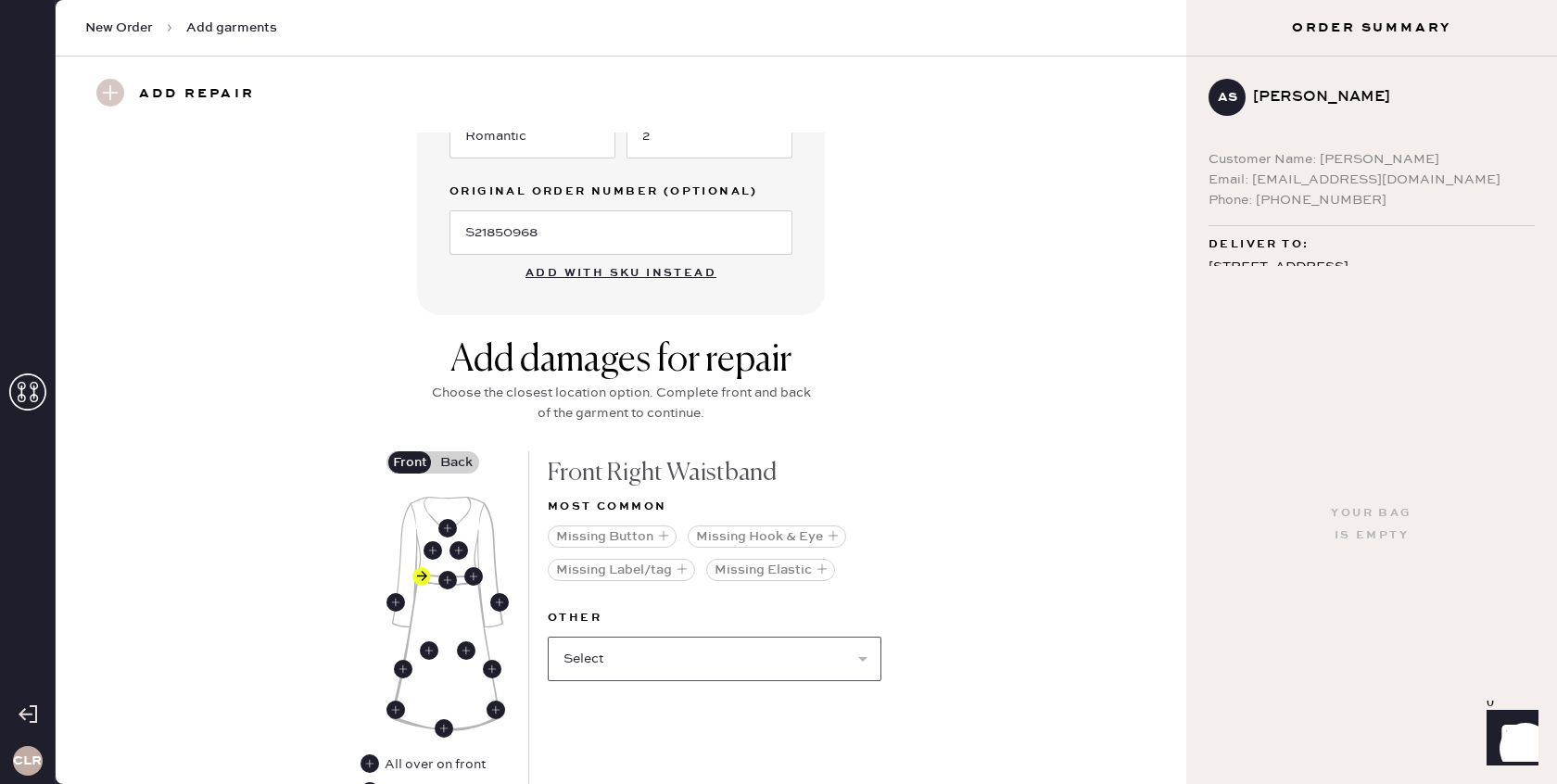
click at [635, 636] on select "Select Broken / Ripped Hem Broken Beads Broken Belt Loop Broken Button Broken C…" at bounding box center [714, 659] width 333 height 45
select select "1635"
click at [548, 636] on select "Select Broken / Ripped Hem Broken Beads Broken Belt Loop Broken Button Broken C…" at bounding box center [714, 659] width 333 height 45
select select
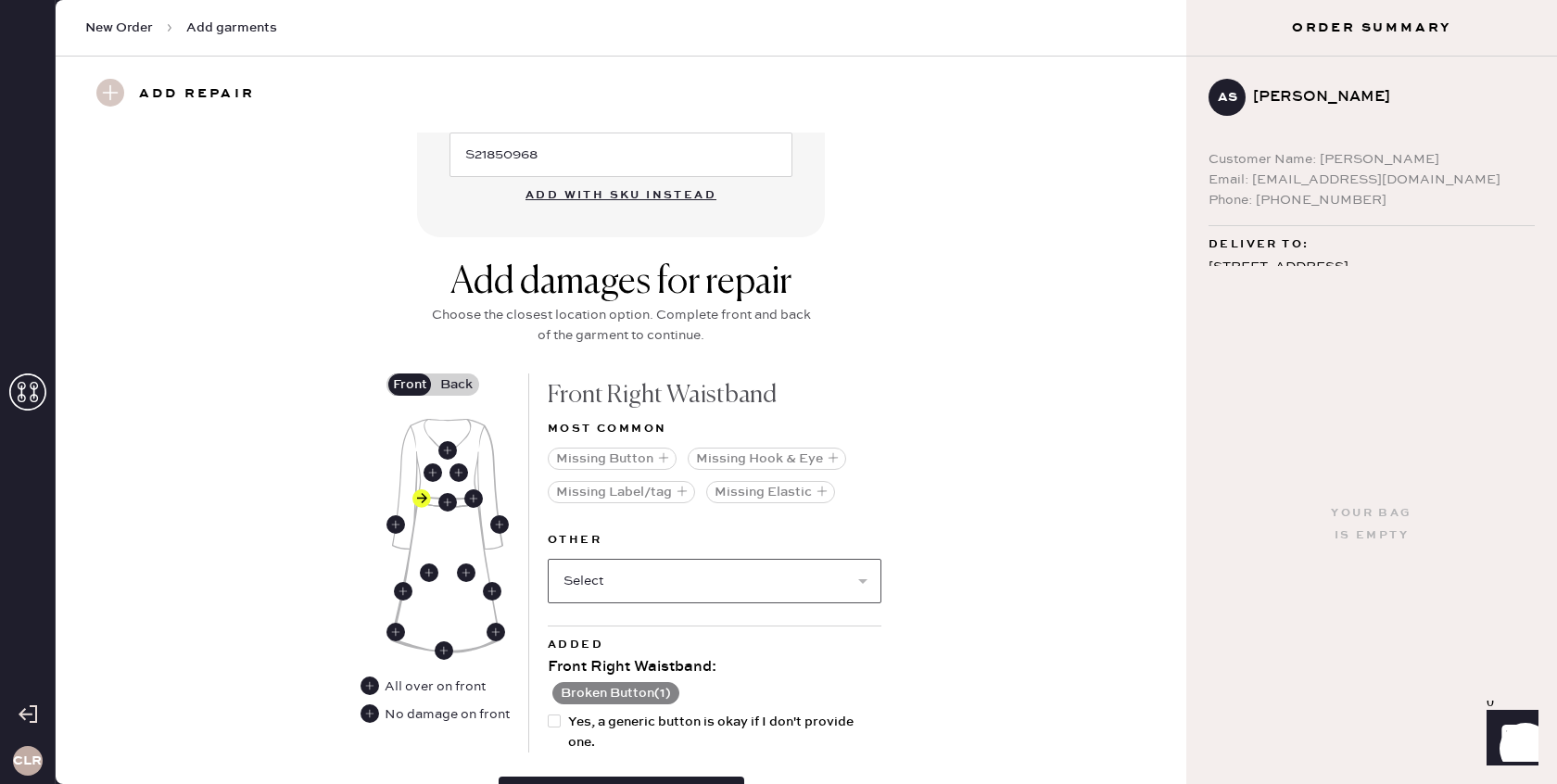
scroll to position [647, 0]
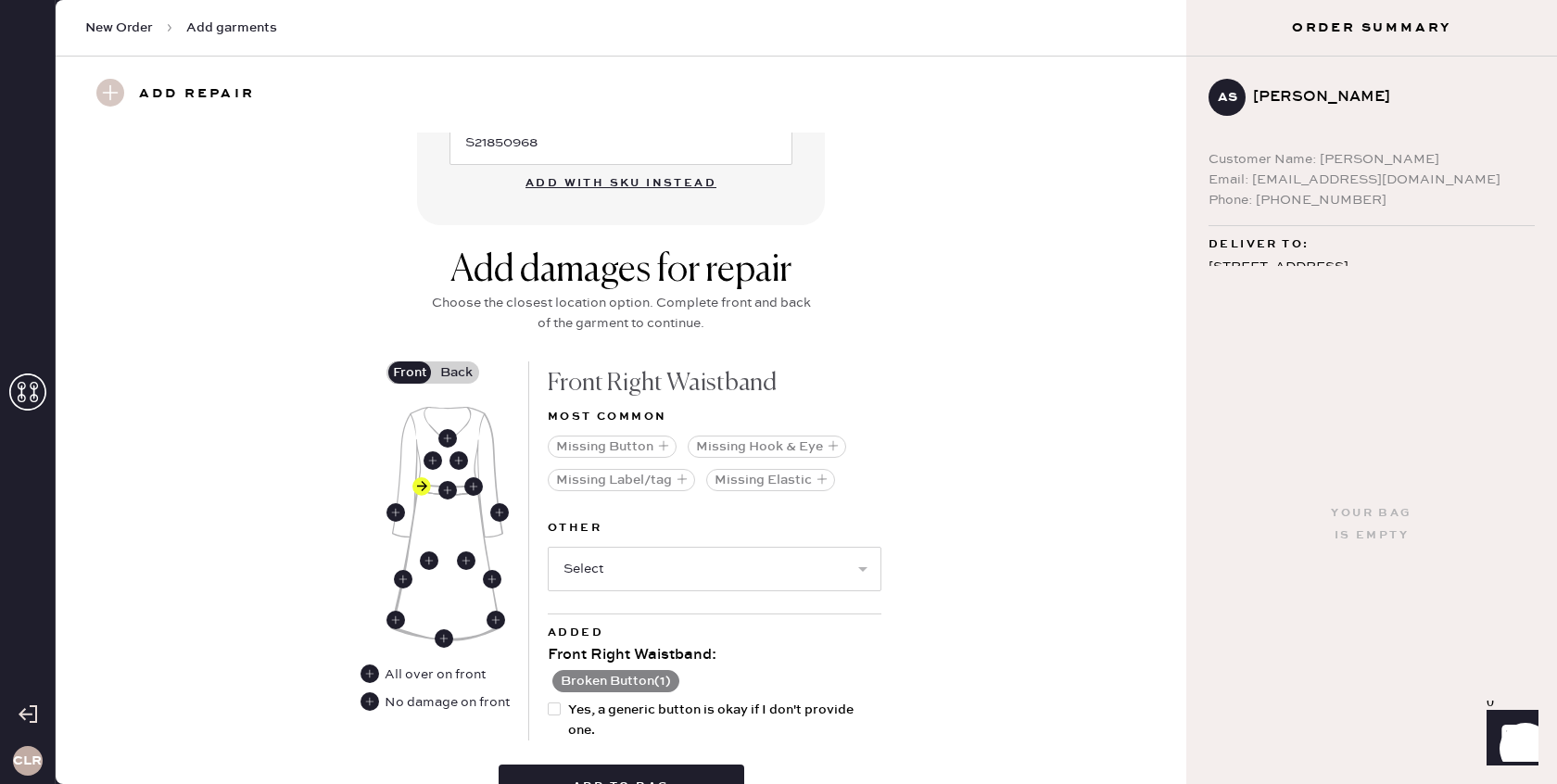
click at [556, 702] on div at bounding box center [554, 708] width 13 height 13
click at [549, 699] on input "Yes, a generic button is okay if I don't provide one." at bounding box center [548, 699] width 1 height 1
checkbox input "true"
click at [614, 435] on button "Missing Button" at bounding box center [612, 446] width 129 height 22
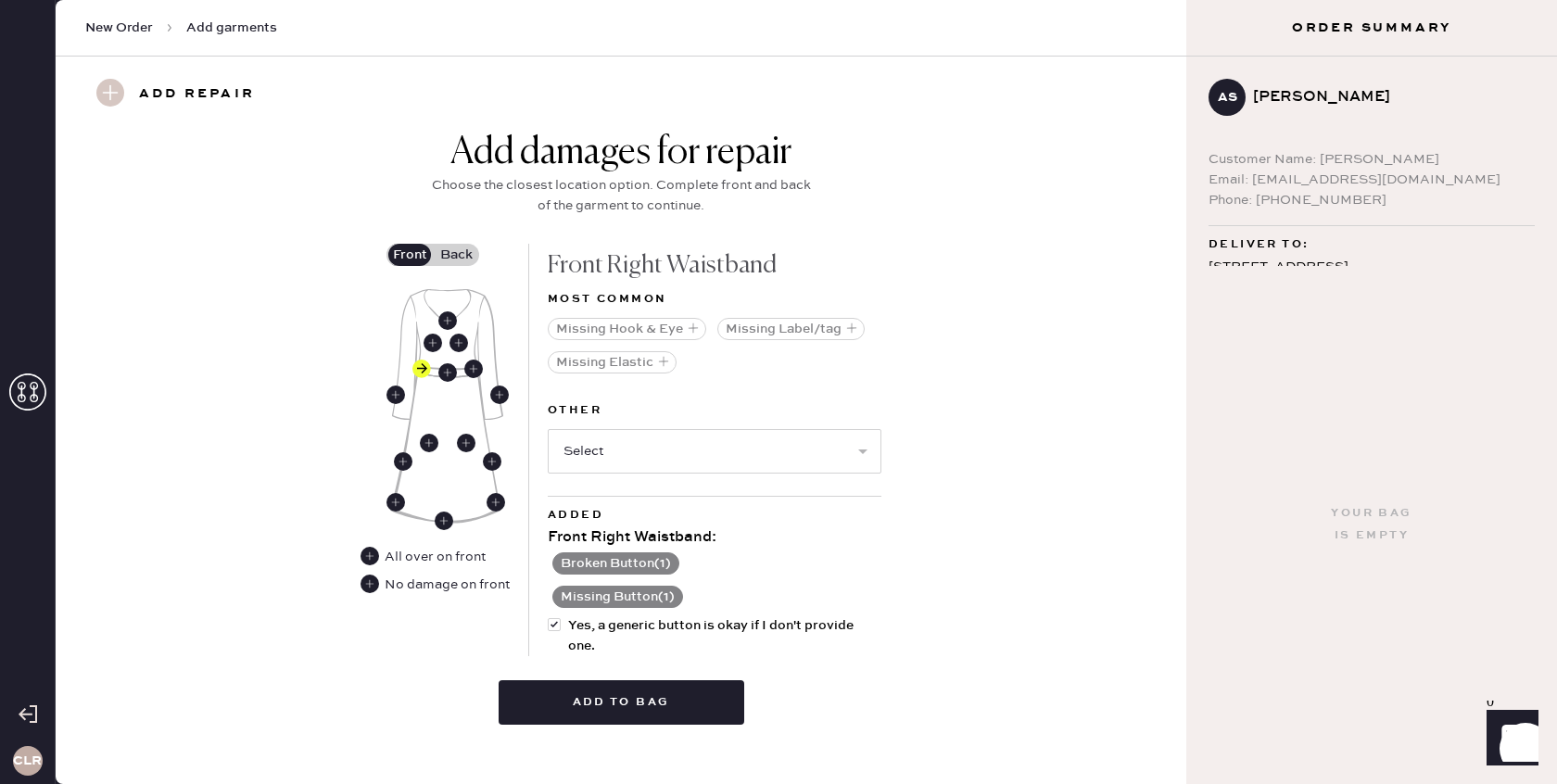
scroll to position [766, 0]
click at [455, 243] on label "Back" at bounding box center [456, 254] width 47 height 22
click at [456, 254] on input "Back" at bounding box center [456, 254] width 0 height 0
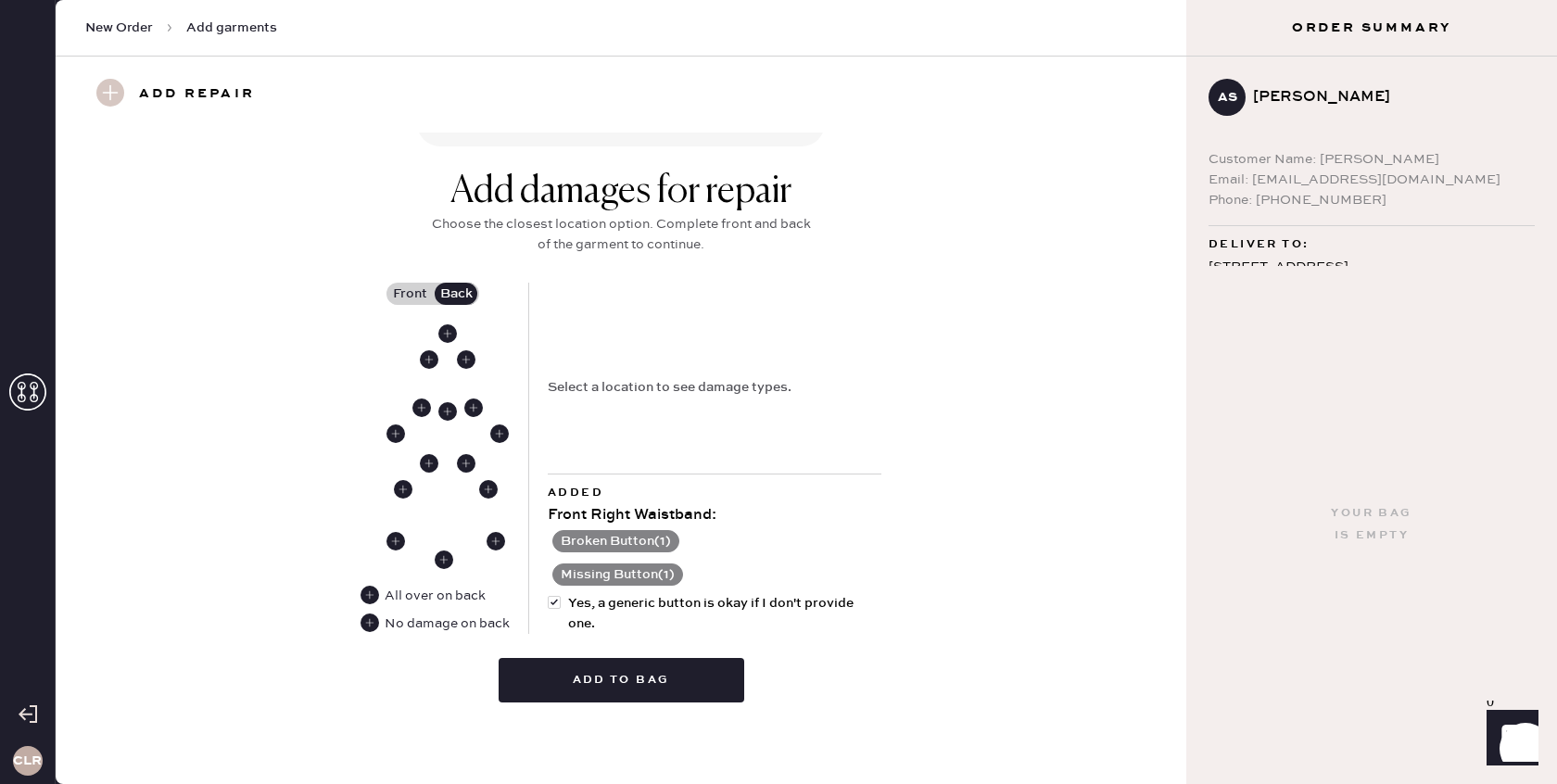
scroll to position [704, 0]
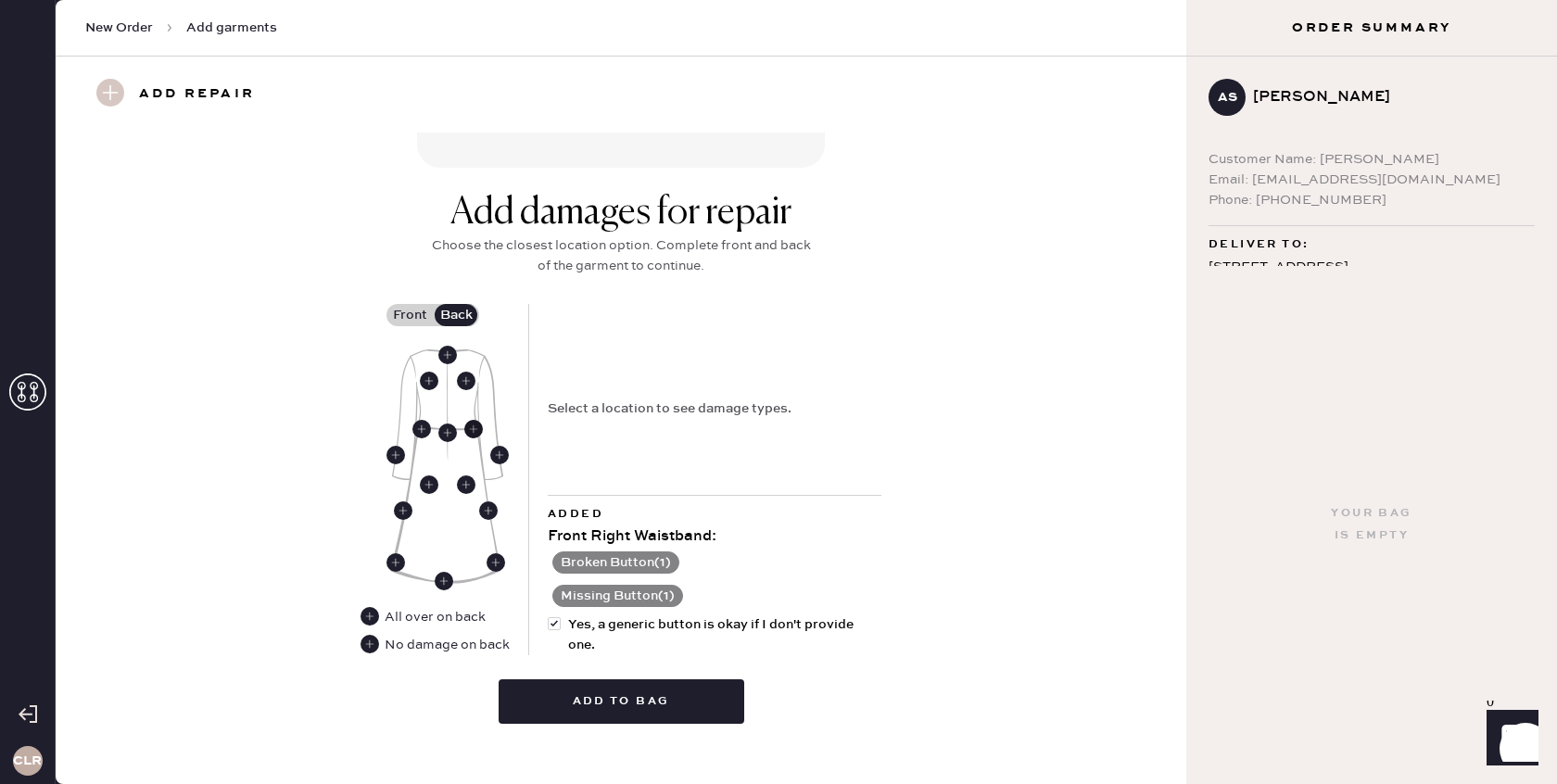
click at [471, 420] on use at bounding box center [473, 428] width 18 height 18
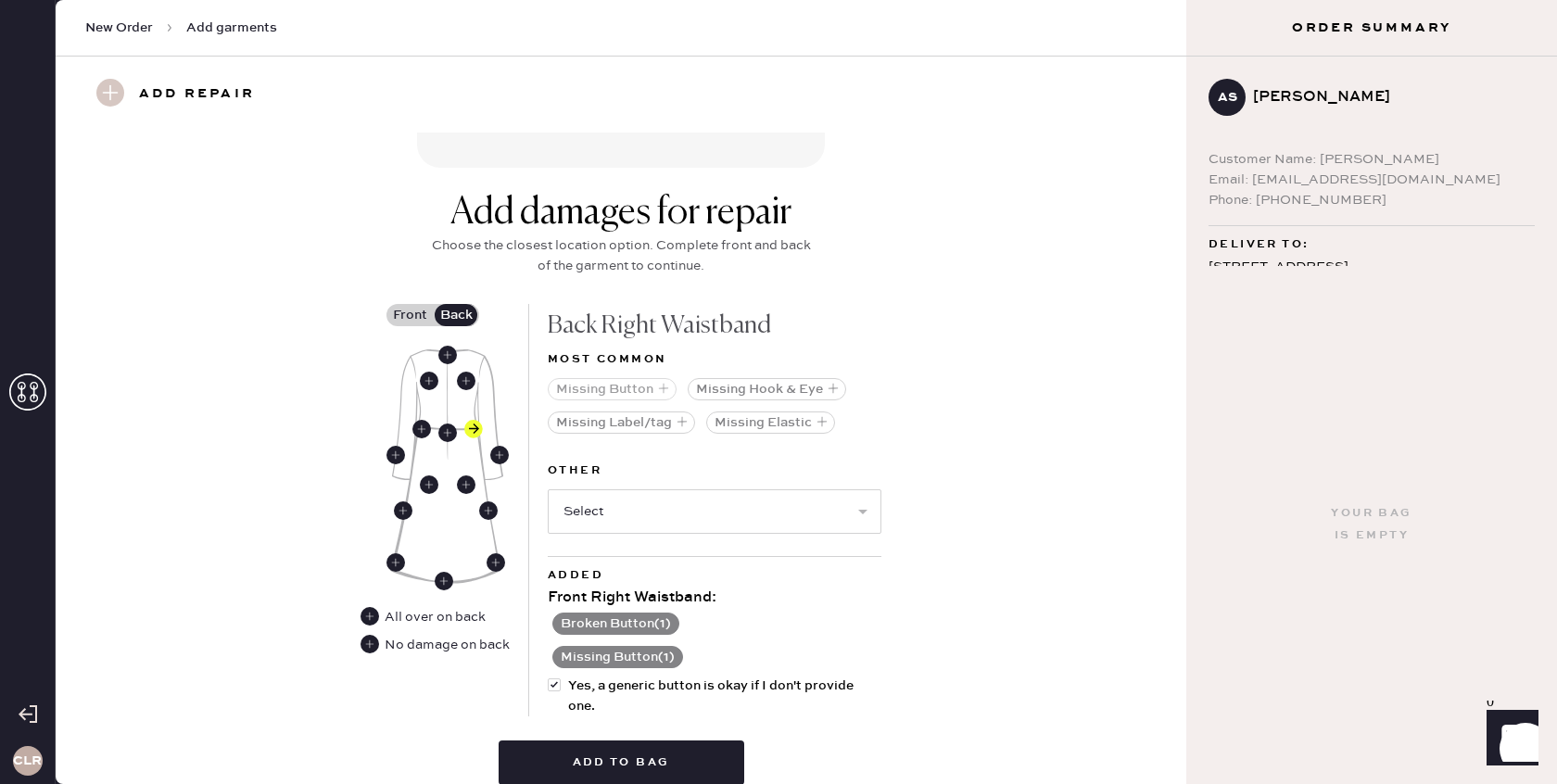
click at [613, 378] on button "Missing Button" at bounding box center [612, 389] width 129 height 22
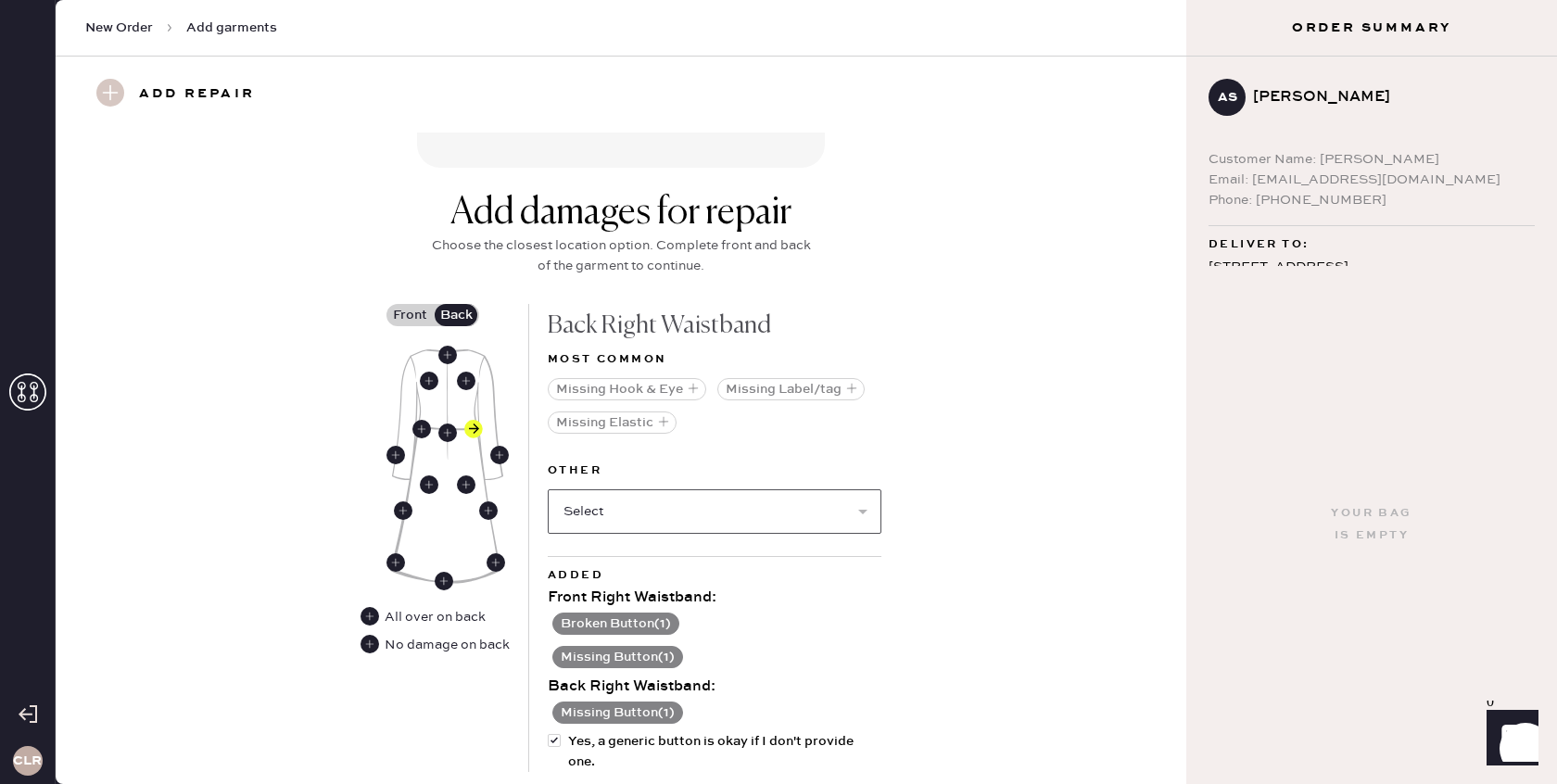
click at [608, 511] on select "Select Broken / Ripped Hem Broken Beads Broken Belt Loop Broken Button Broken C…" at bounding box center [714, 512] width 333 height 45
click at [728, 490] on select "Select Broken / Ripped Hem Broken Beads Broken Belt Loop Broken Button Broken C…" at bounding box center [714, 512] width 333 height 45
select select "1635"
click at [548, 490] on select "Select Broken / Ripped Hem Broken Beads Broken Belt Loop Broken Button Broken C…" at bounding box center [714, 512] width 333 height 45
select select
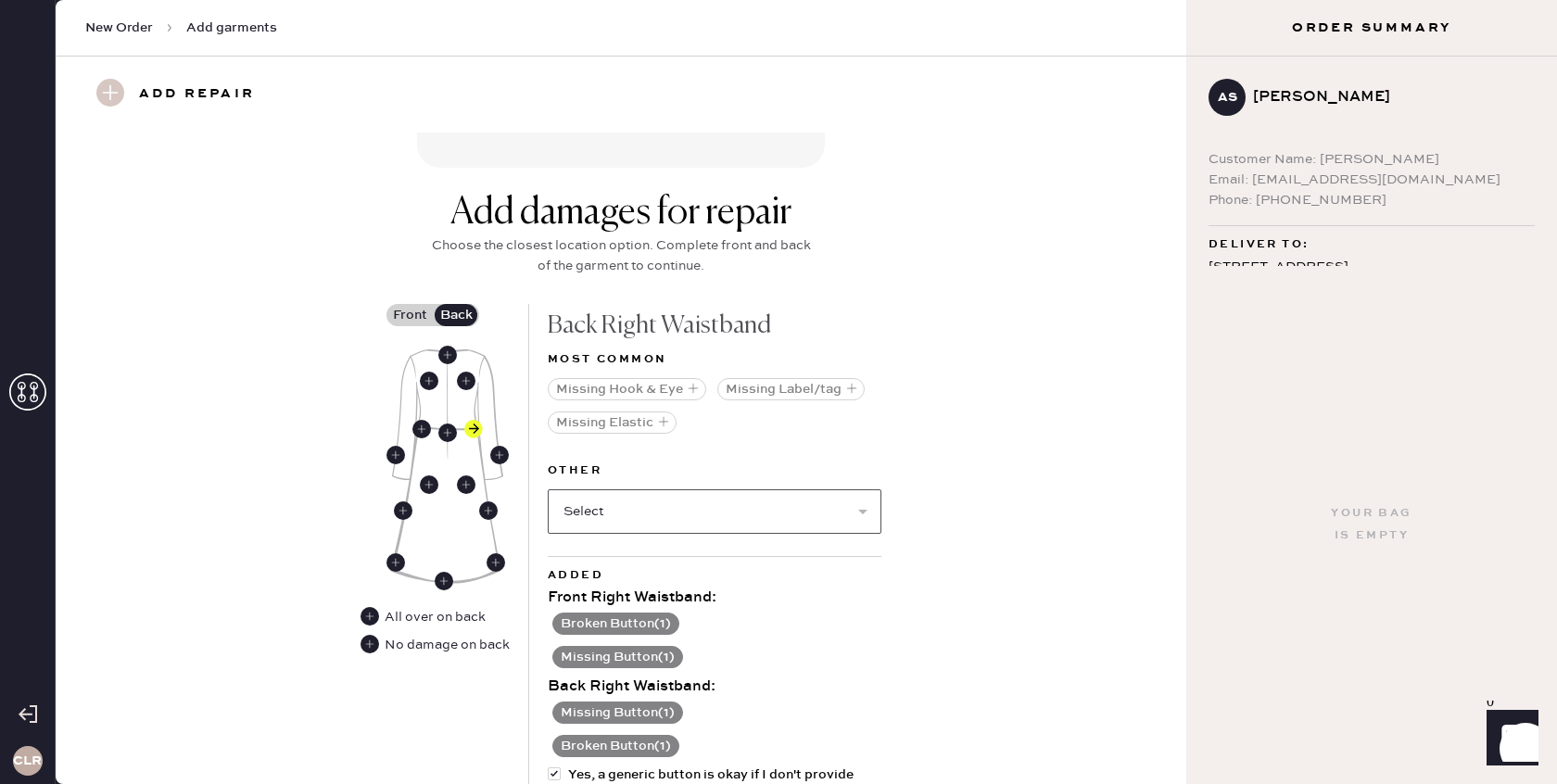
click at [704, 504] on select "Select Broken / Ripped Hem Broken Beads Broken Belt Loop Broken Cup Broken Elas…" at bounding box center [714, 512] width 333 height 45
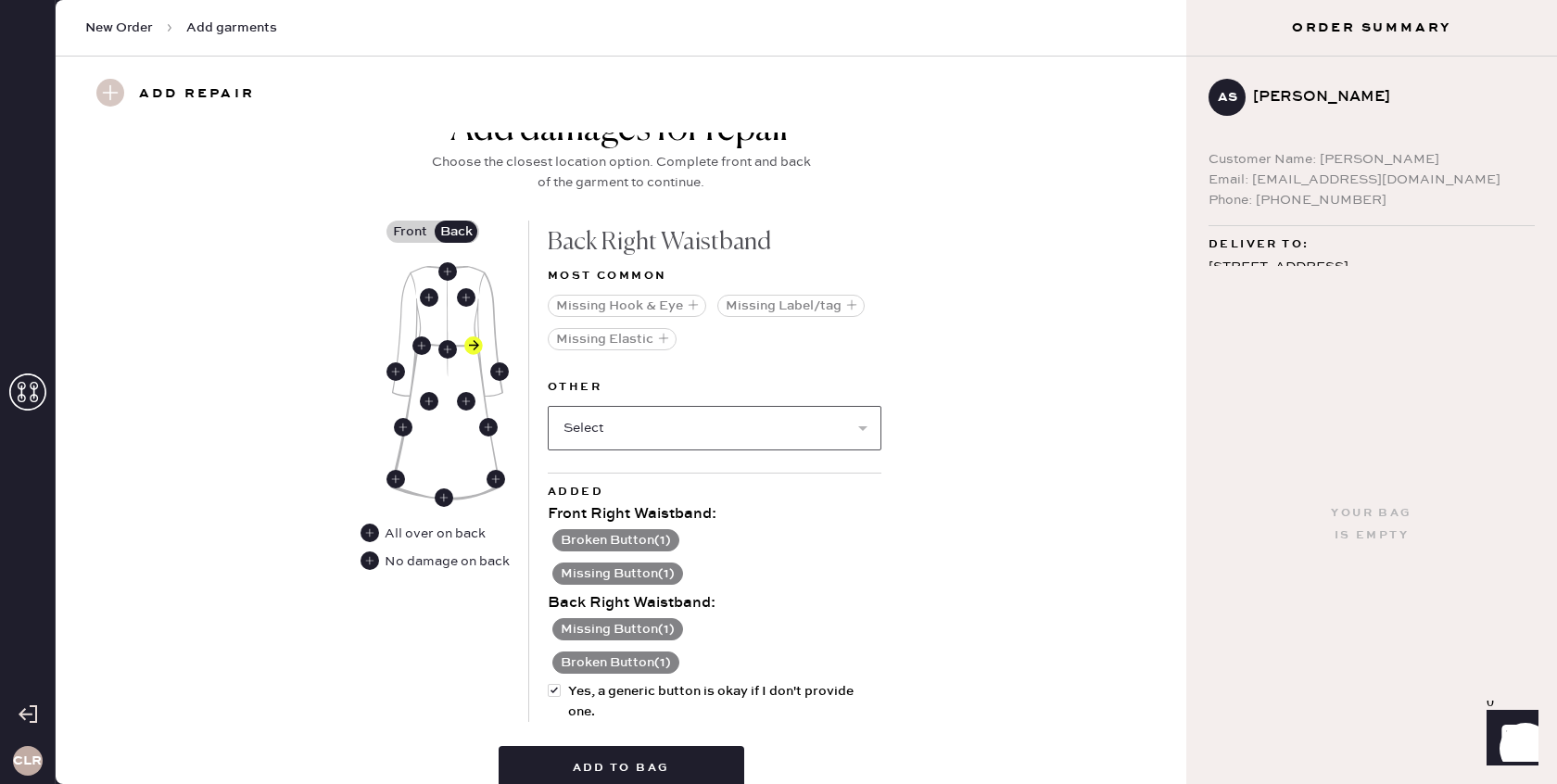
scroll to position [854, 0]
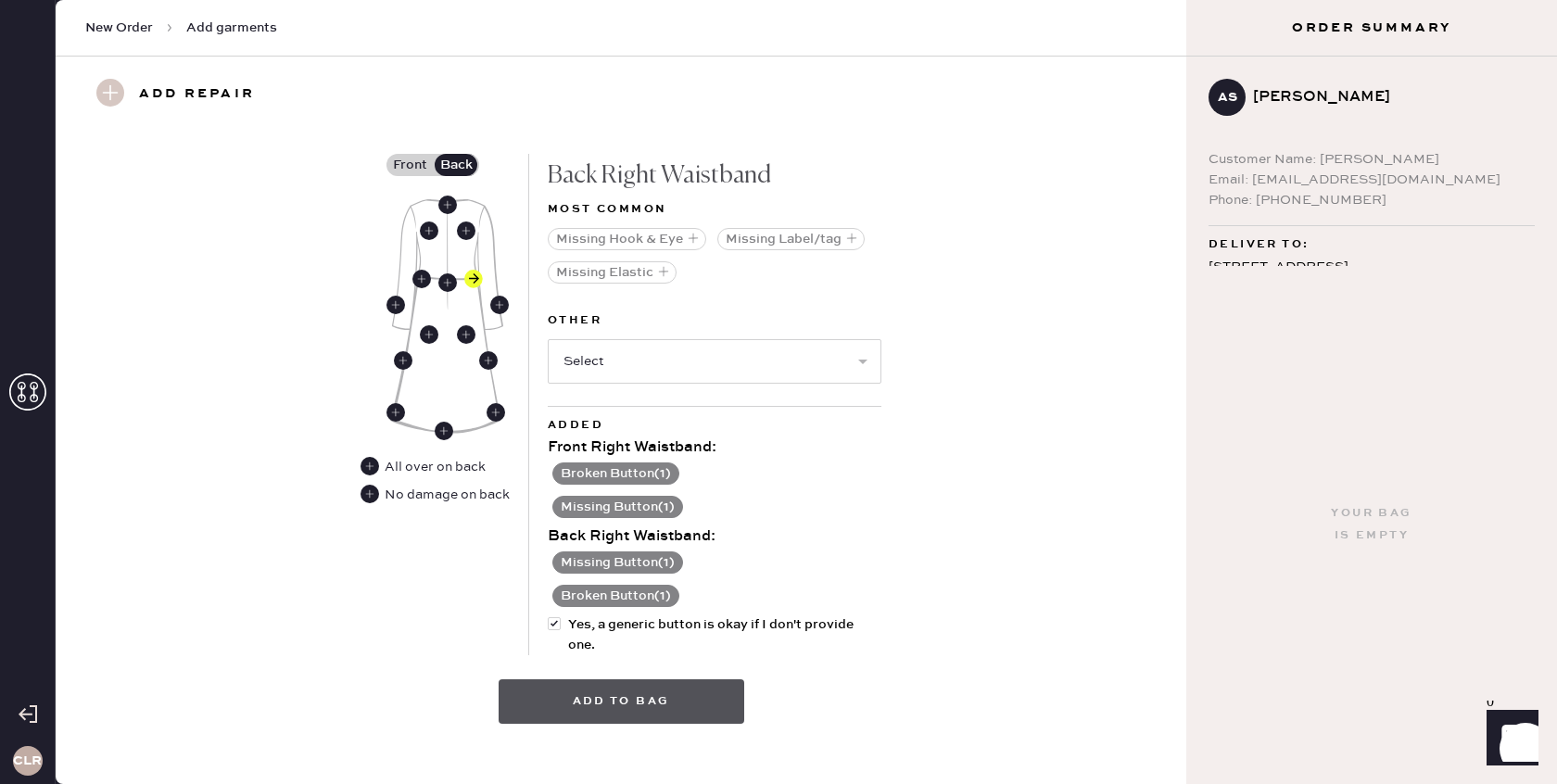
click at [626, 681] on button "Add to bag" at bounding box center [621, 701] width 246 height 45
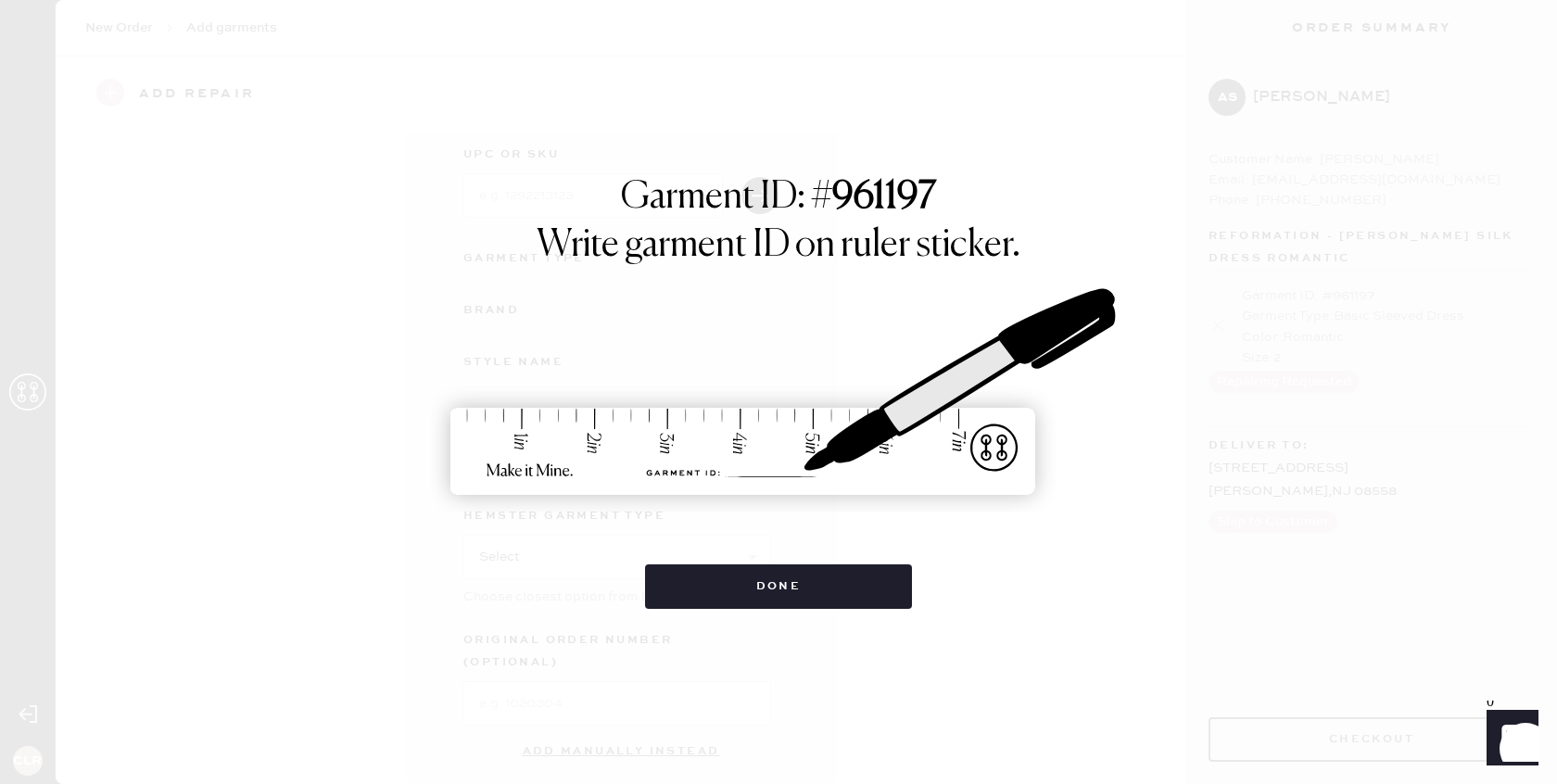
scroll to position [88, 0]
click at [793, 583] on button "Done" at bounding box center [779, 587] width 268 height 45
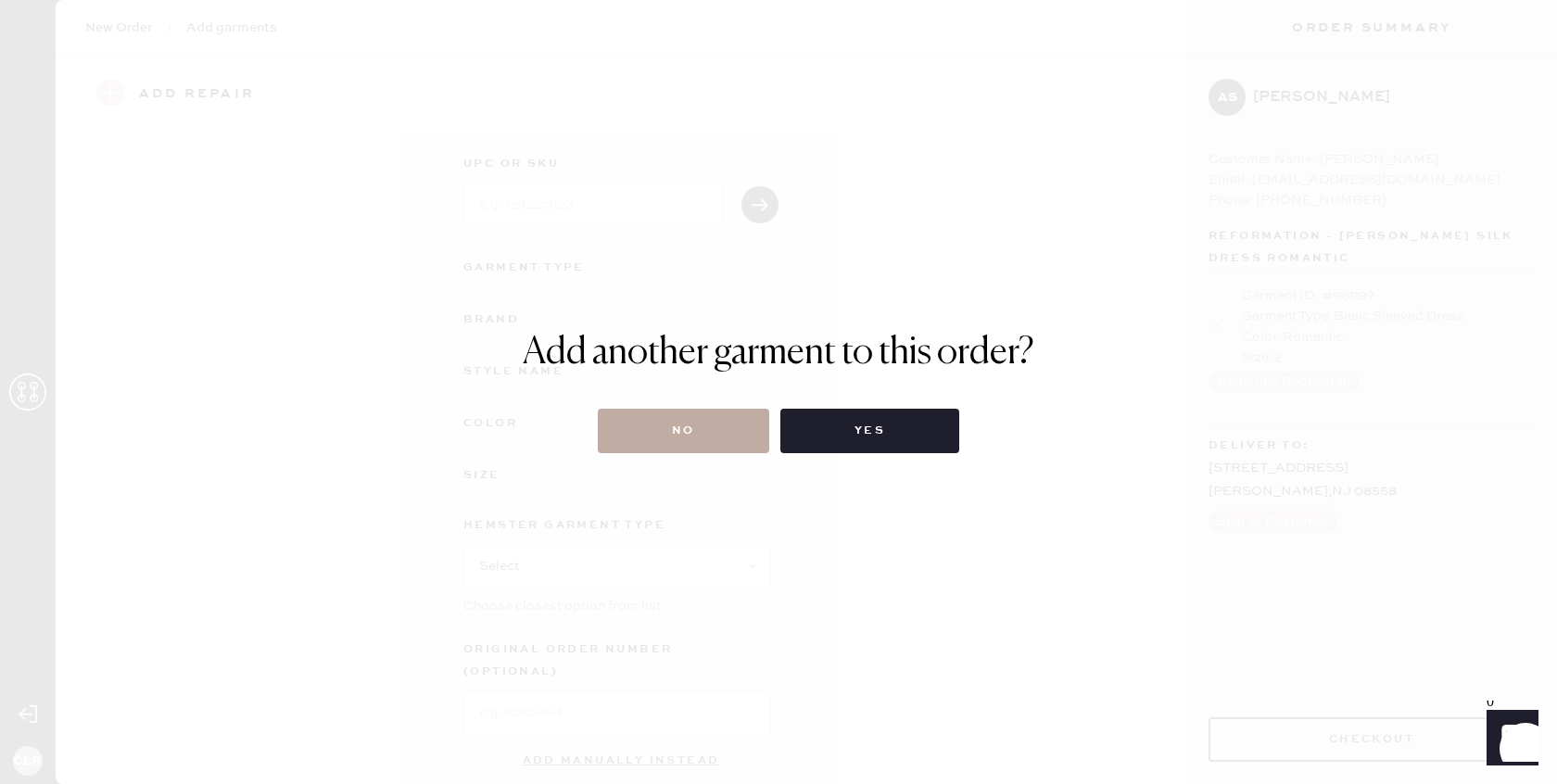
click at [699, 444] on button "No" at bounding box center [683, 431] width 171 height 45
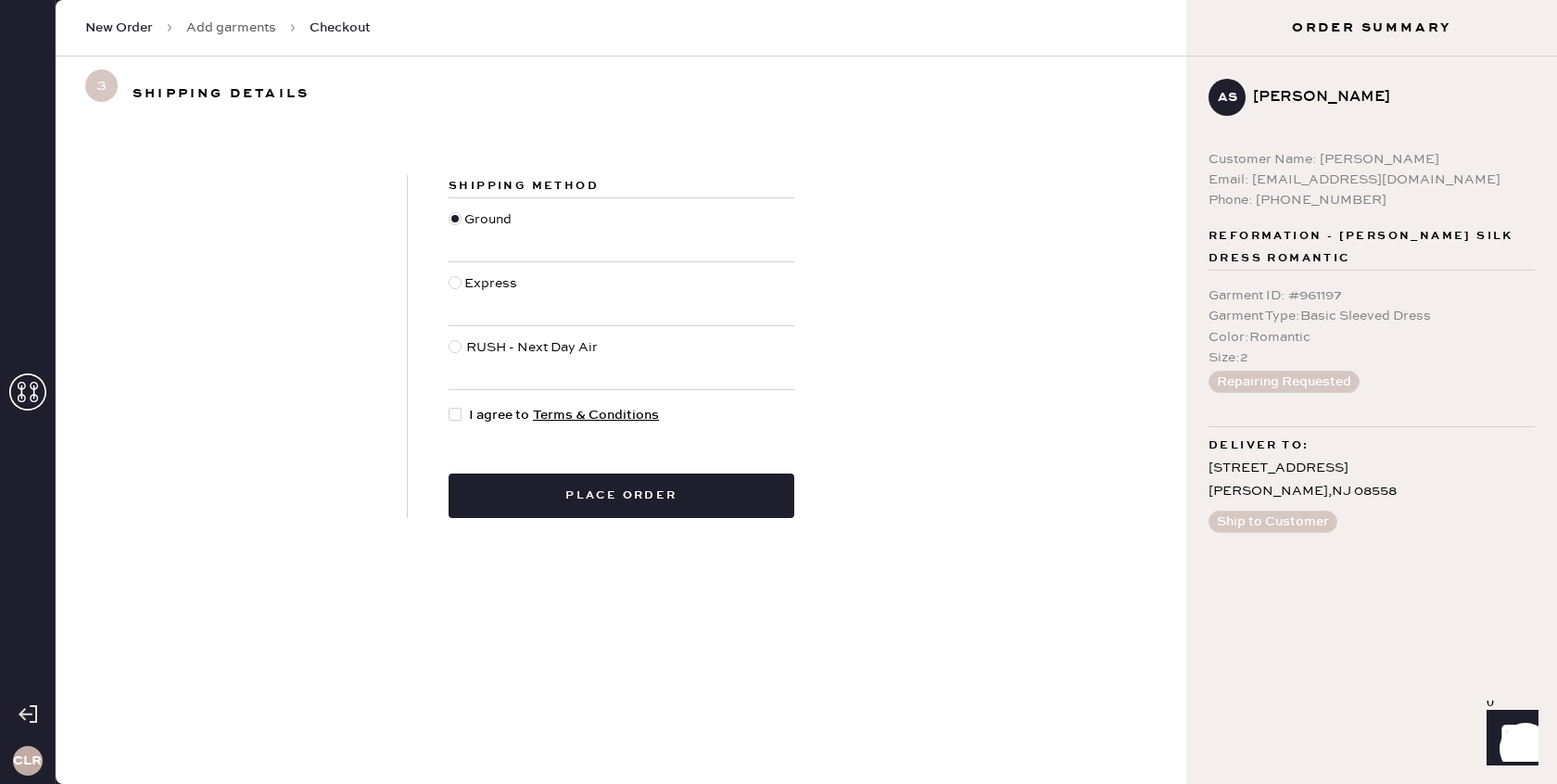
click at [464, 415] on div at bounding box center [459, 415] width 20 height 20
click at [450, 406] on input "I agree to Terms & Conditions" at bounding box center [449, 405] width 1 height 1
checkbox input "true"
click at [600, 494] on button "Place order" at bounding box center [622, 495] width 346 height 45
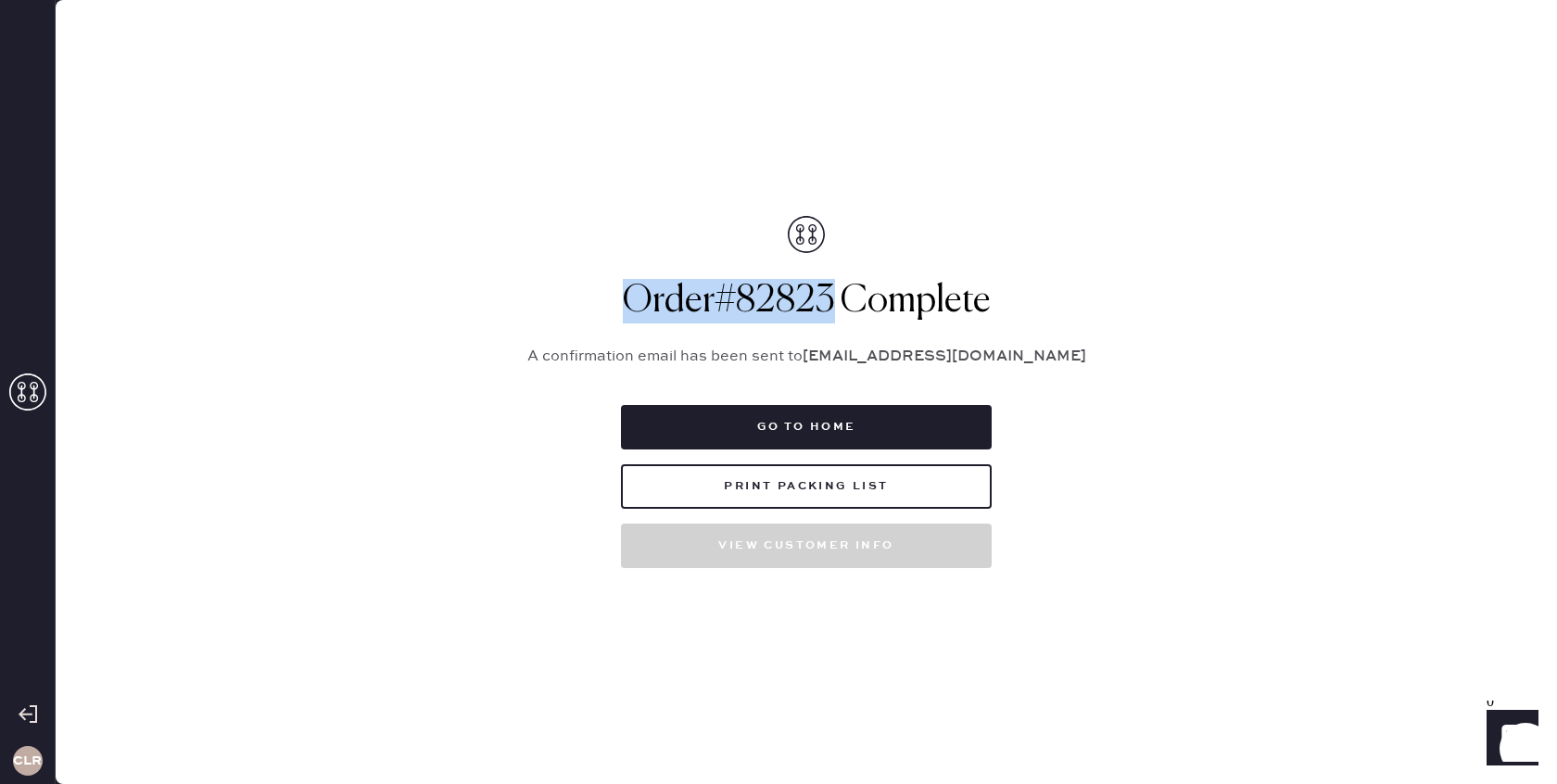
drag, startPoint x: 834, startPoint y: 303, endPoint x: 643, endPoint y: 306, distance: 191.0
click at [626, 306] on h1 "Order # 82823 Complete" at bounding box center [807, 301] width 603 height 45
copy h1 "Order # 82823"
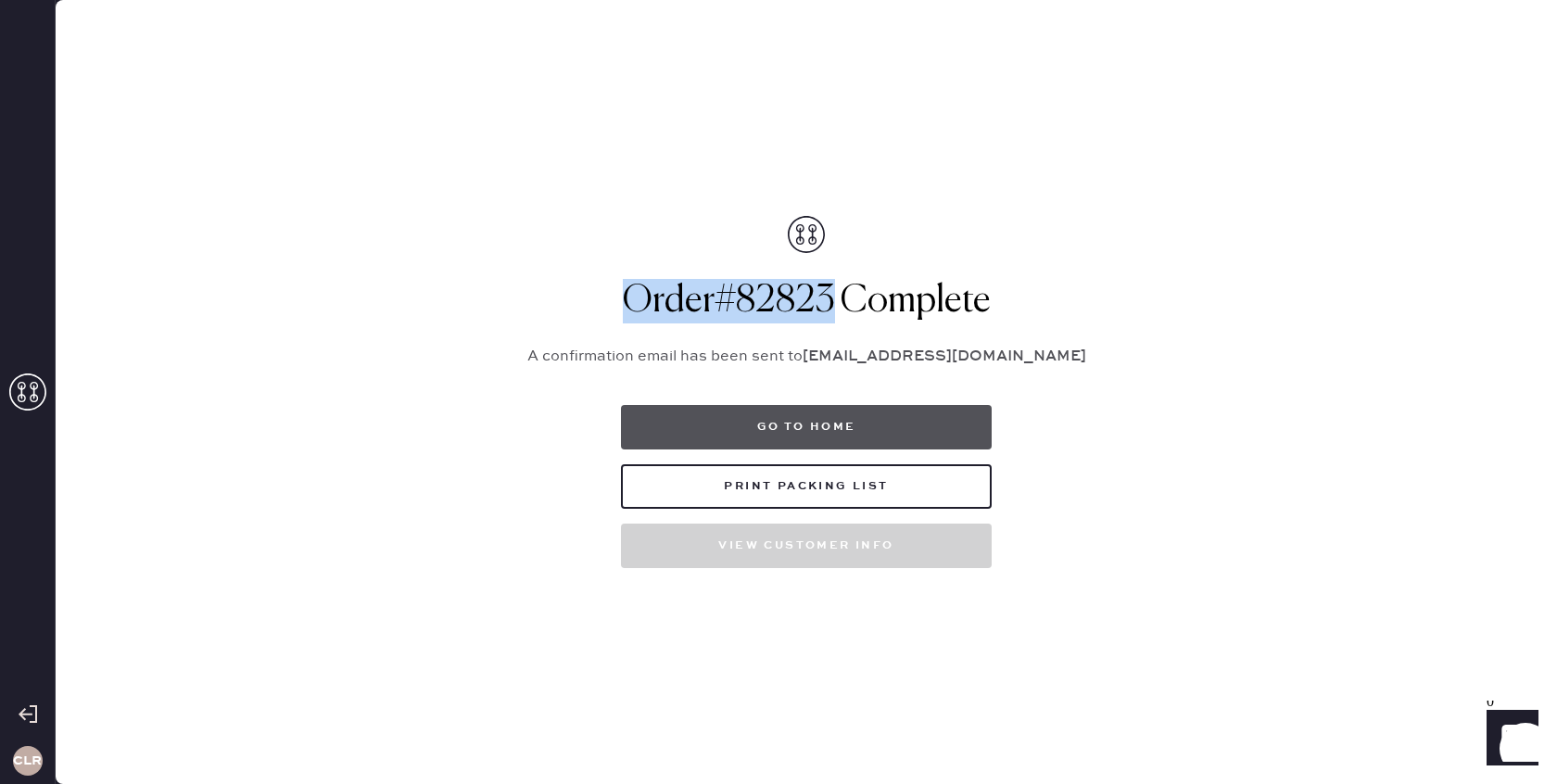
click at [779, 439] on button "Go to home" at bounding box center [807, 427] width 371 height 45
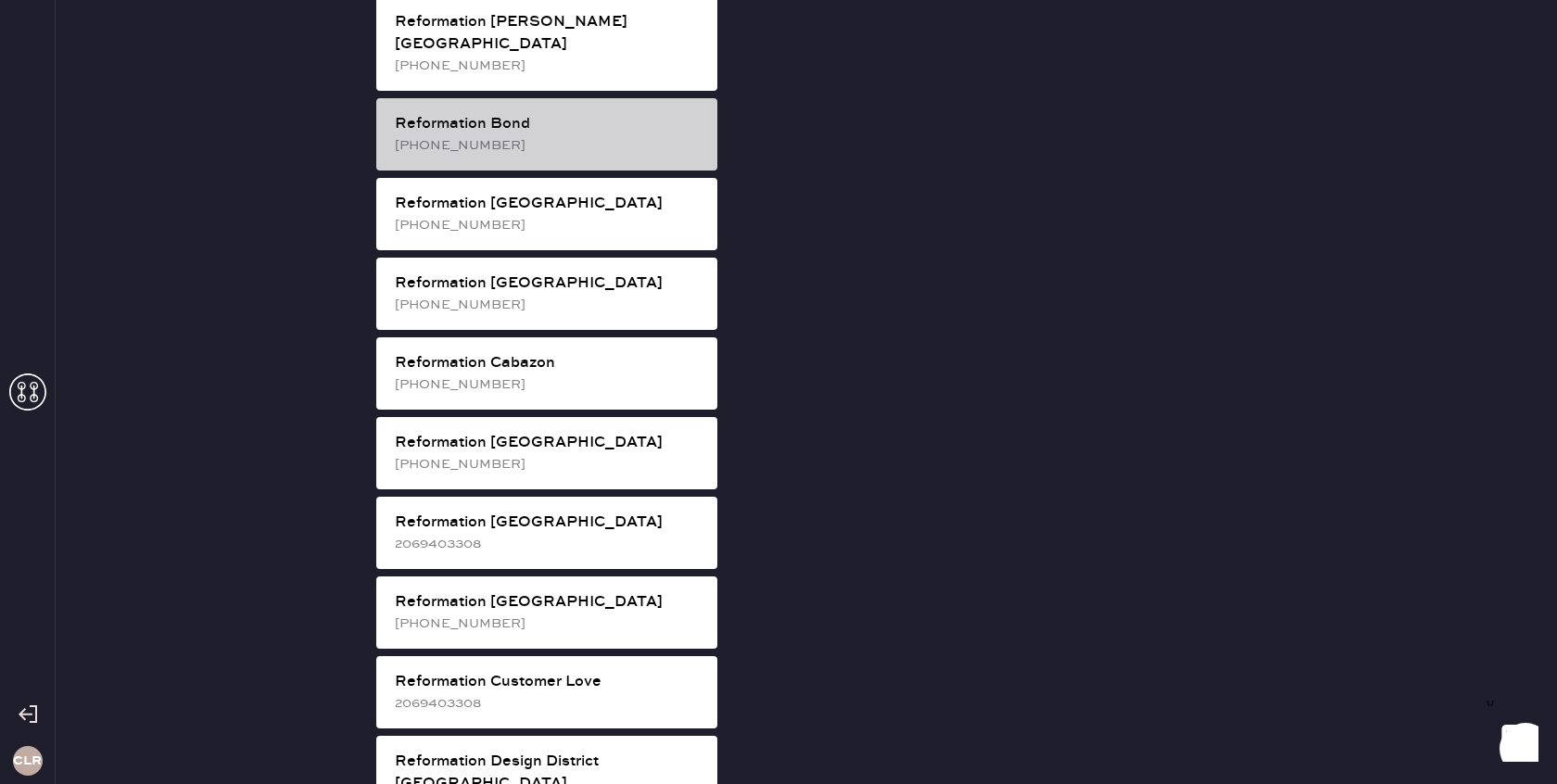
scroll to position [390, 0]
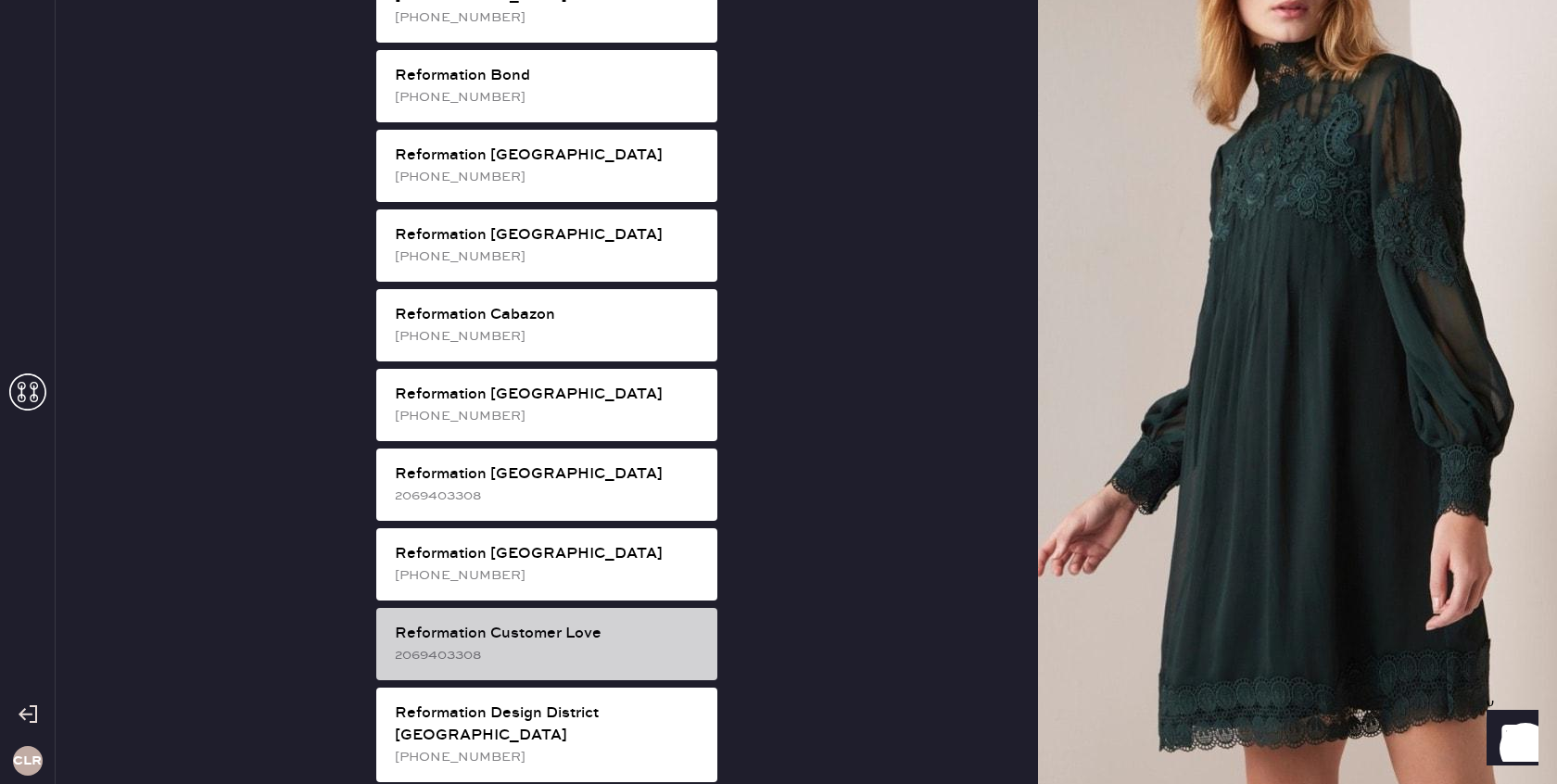
click at [517, 623] on div "Reformation Customer Love" at bounding box center [548, 633] width 308 height 22
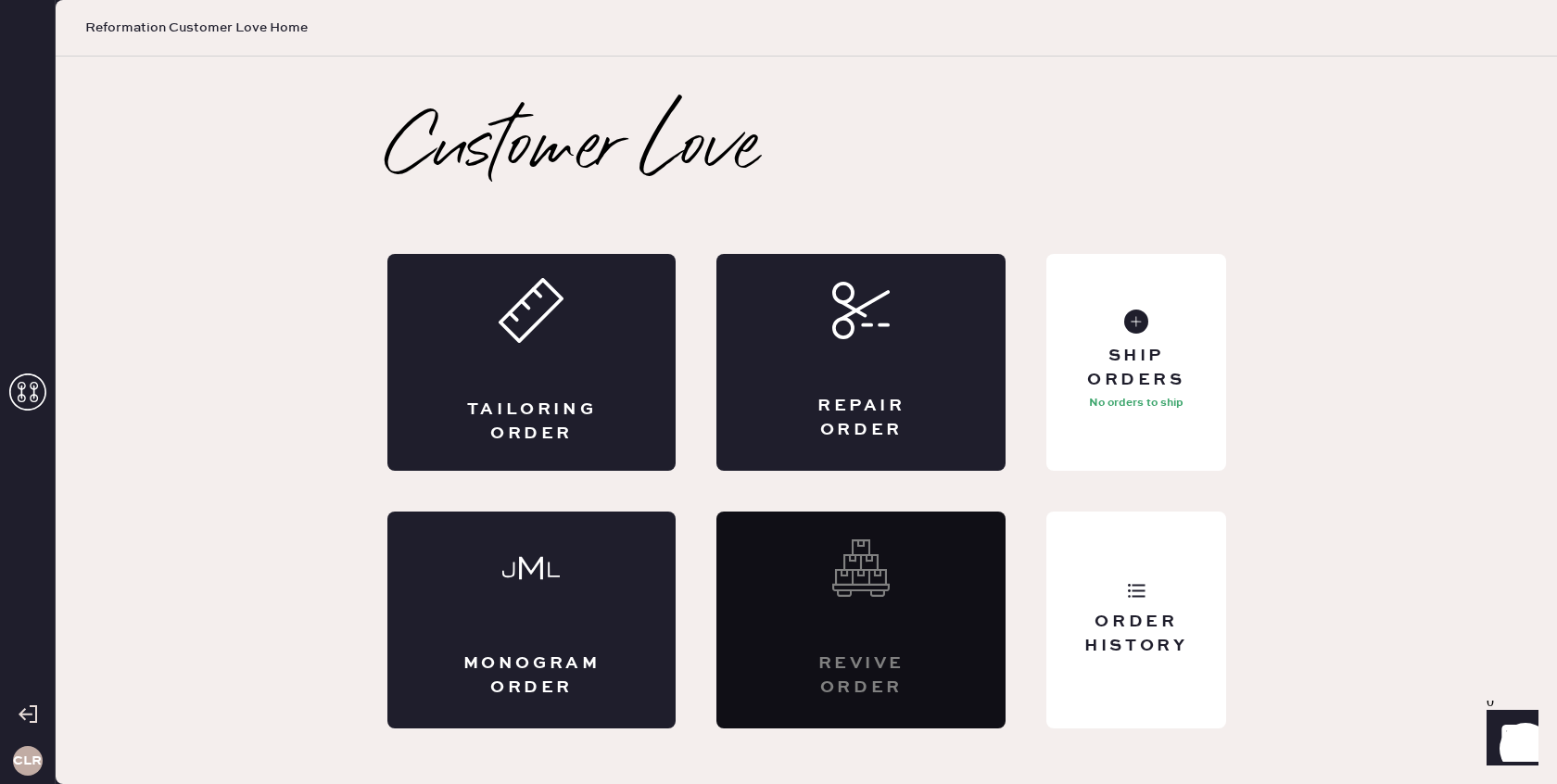
scroll to position [0, 0]
click at [1147, 410] on p "1 Unshipped" at bounding box center [1136, 402] width 67 height 22
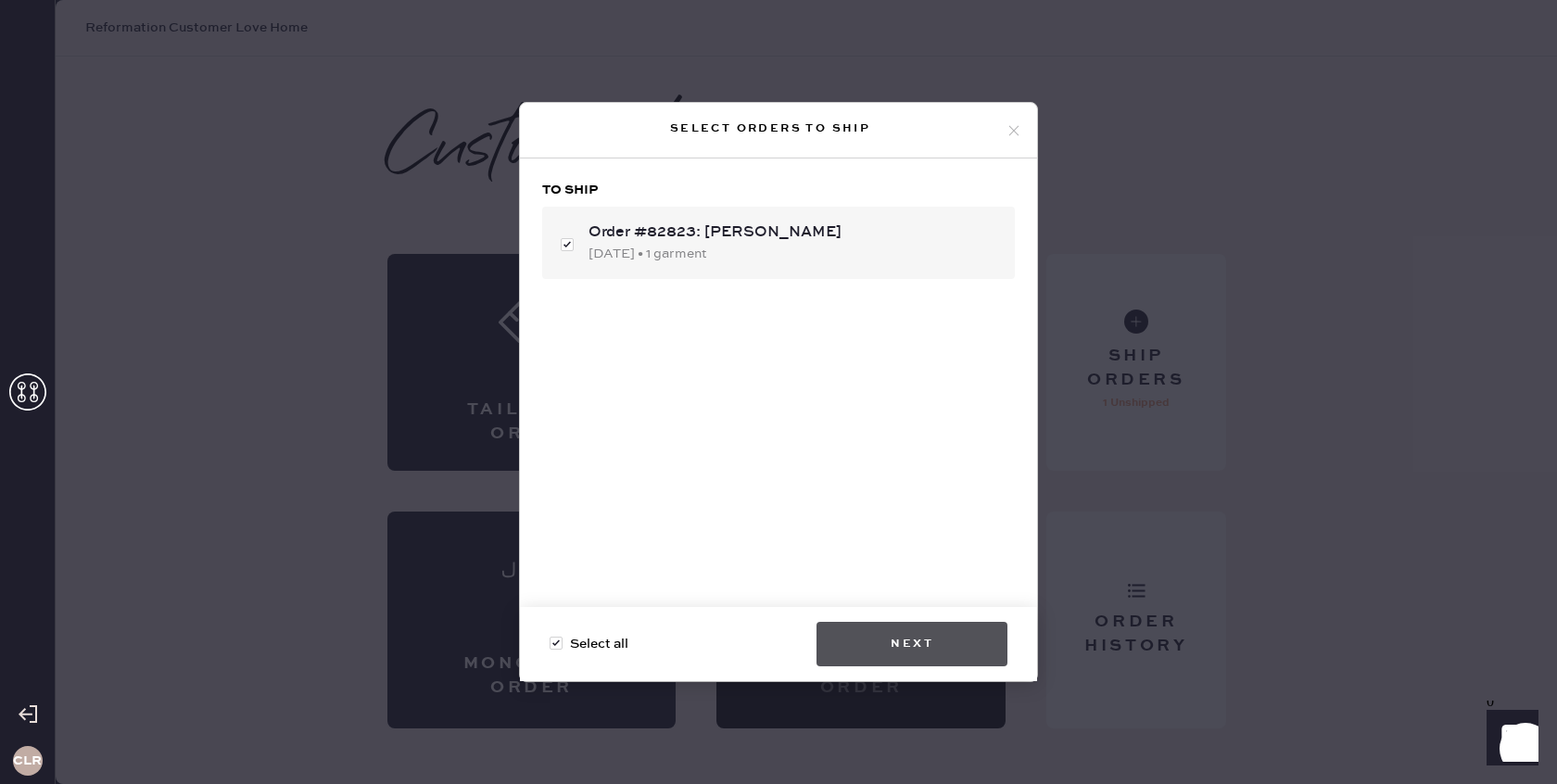
click at [905, 648] on button "Next" at bounding box center [912, 644] width 190 height 45
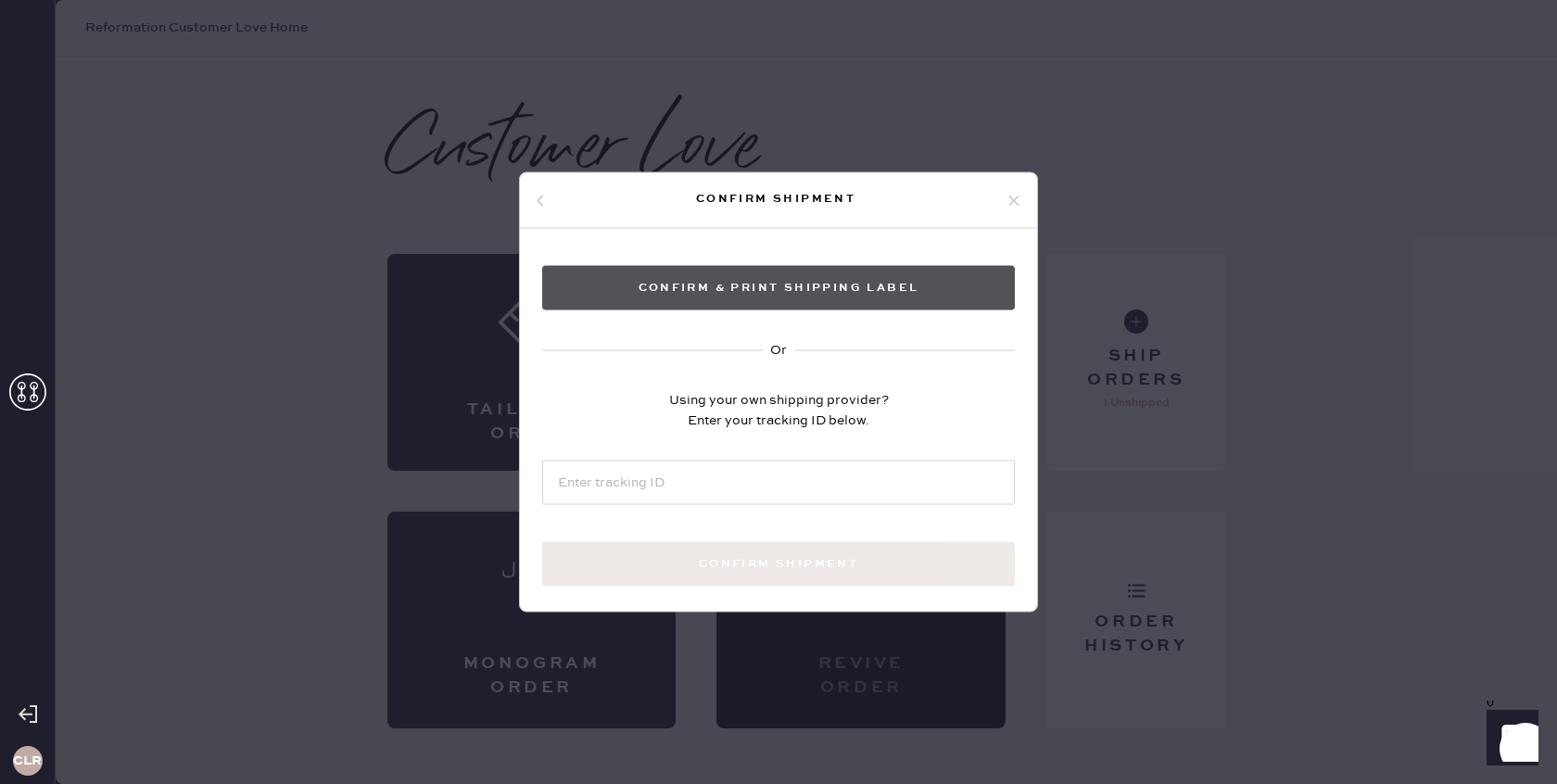
click at [739, 286] on button "Confirm & Print shipping label" at bounding box center [778, 289] width 472 height 45
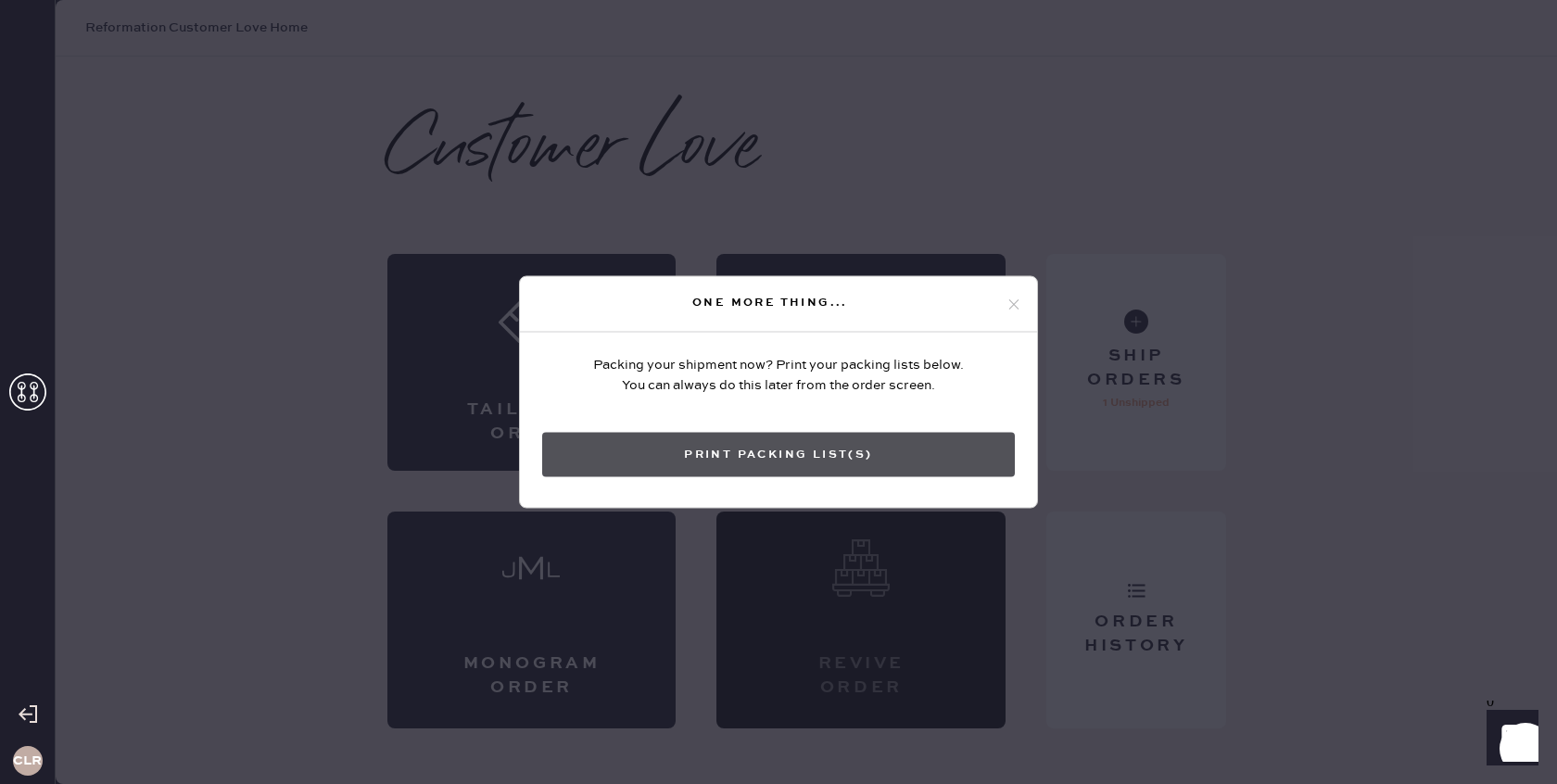
click at [675, 463] on button "Print Packing List(s)" at bounding box center [778, 455] width 472 height 45
